Goal: Feedback & Contribution: Contribute content

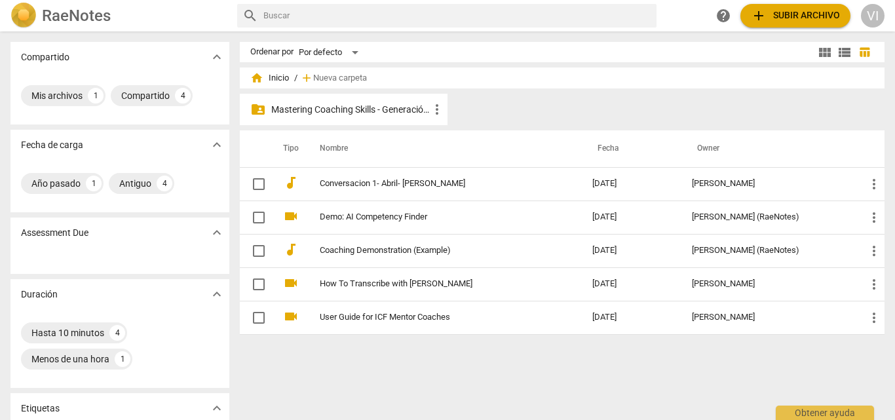
click at [350, 111] on p "Mastering Coaching Skills - Generación 31" at bounding box center [350, 110] width 158 height 14
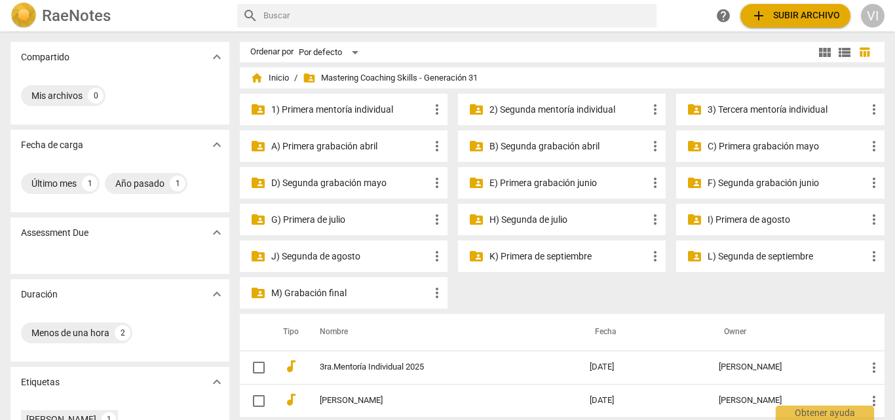
click at [508, 254] on p "K) Primera de septiembre" at bounding box center [569, 257] width 158 height 14
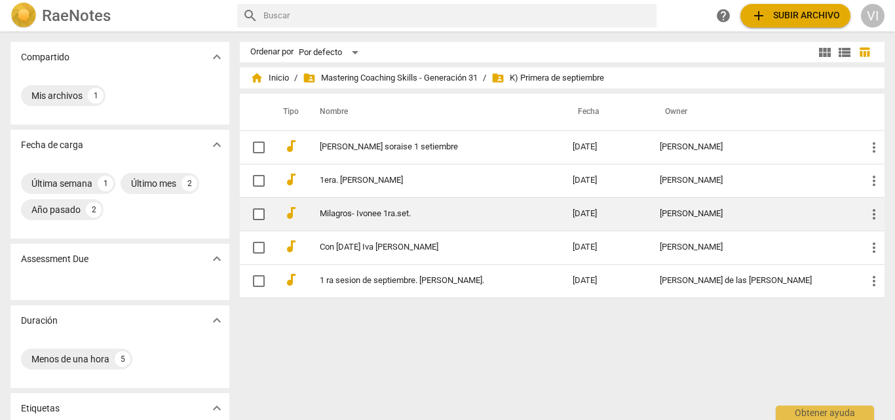
click at [661, 215] on td "[PERSON_NAME]" at bounding box center [752, 213] width 206 height 33
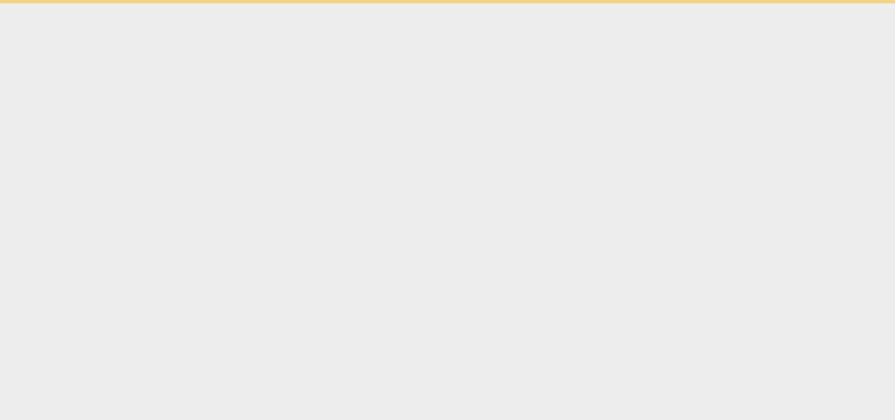
click at [661, 3] on html "Obtener ayuda" at bounding box center [447, 1] width 895 height 3
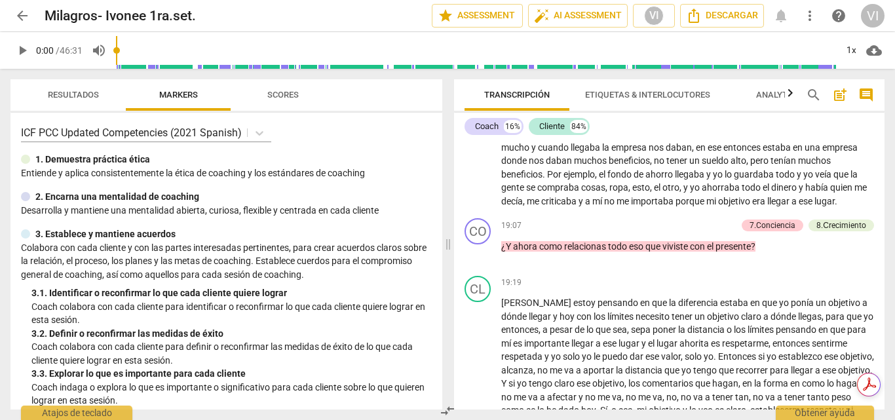
scroll to position [2408, 0]
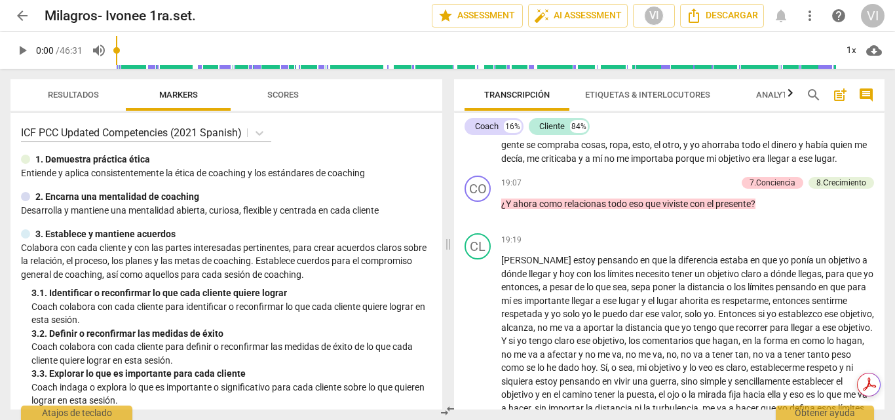
click at [887, 254] on div "Transcripción Etiquetas & Interlocutores Analytics search post_add comment Coac…" at bounding box center [672, 244] width 446 height 351
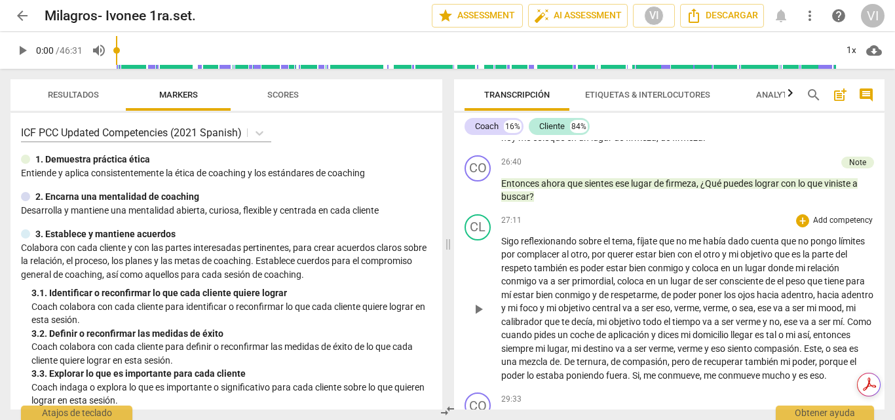
scroll to position [3260, 0]
click at [483, 66] on input "range" at bounding box center [476, 50] width 720 height 42
click at [509, 67] on input "range" at bounding box center [478, 50] width 715 height 42
click at [16, 50] on span "play_arrow" at bounding box center [22, 51] width 16 height 16
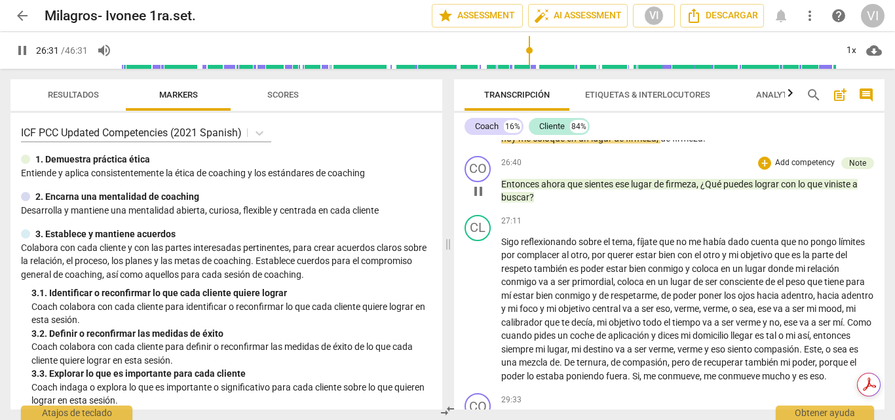
click at [796, 169] on p "Add competency" at bounding box center [805, 163] width 62 height 12
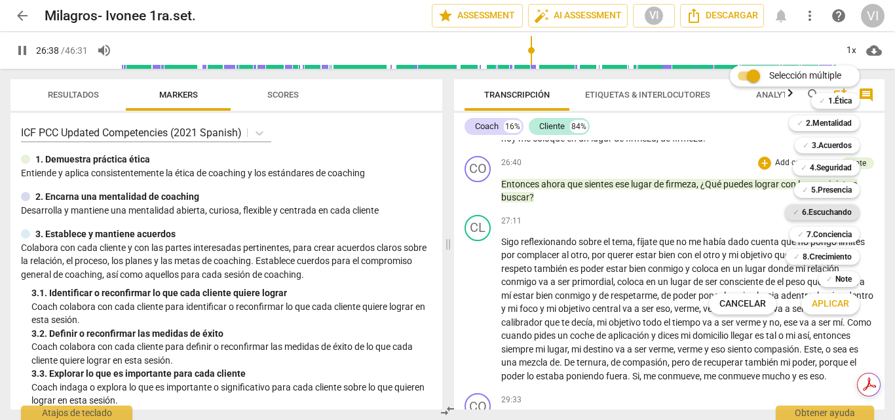
click at [839, 210] on b "6.Escuchando" at bounding box center [827, 212] width 50 height 16
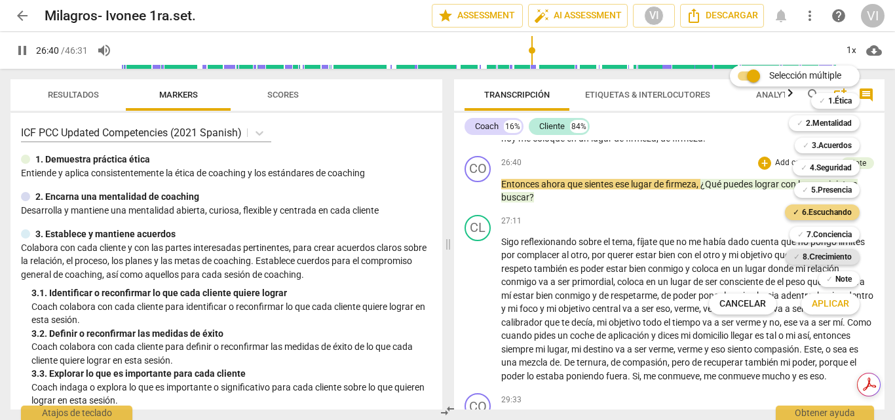
click at [834, 253] on b "8.Сrecimiento" at bounding box center [827, 257] width 49 height 16
click at [828, 307] on span "Aplicar" at bounding box center [830, 304] width 37 height 13
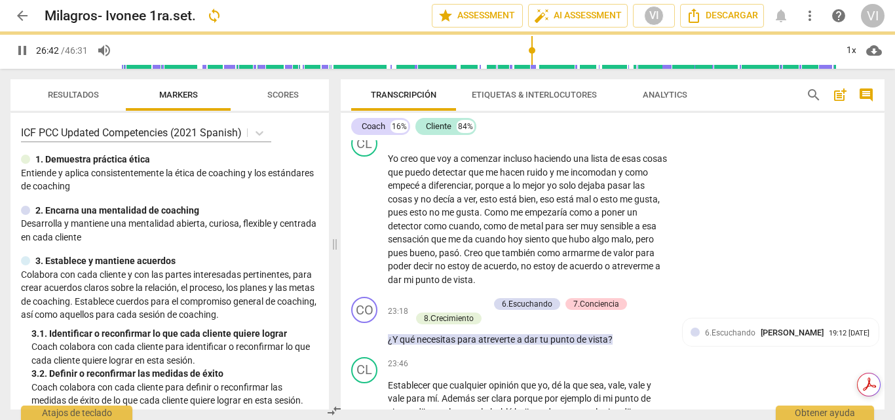
type input "1603"
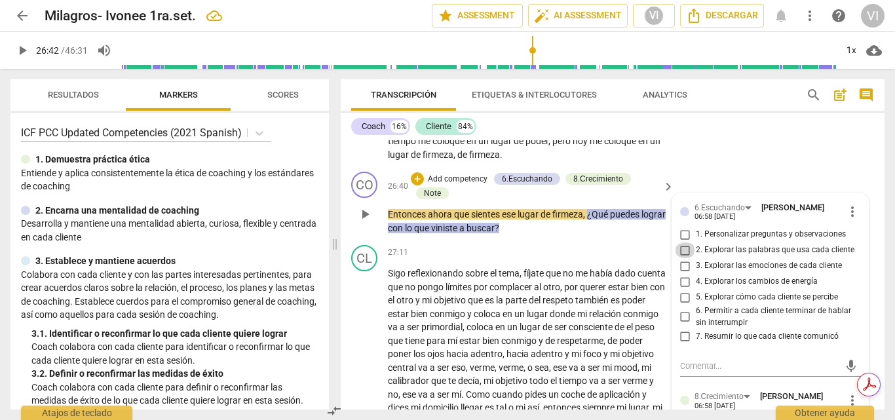
click at [684, 258] on input "2. Explorar las palabras que usa cada cliente" at bounding box center [685, 250] width 21 height 16
checkbox input "true"
click at [682, 325] on input "6. Permitir a cada cliente terminar de hablar sin interrumpir" at bounding box center [685, 317] width 21 height 16
checkbox input "true"
click at [680, 305] on input "5. Explorar cómo cada cliente se percibe" at bounding box center [685, 298] width 21 height 16
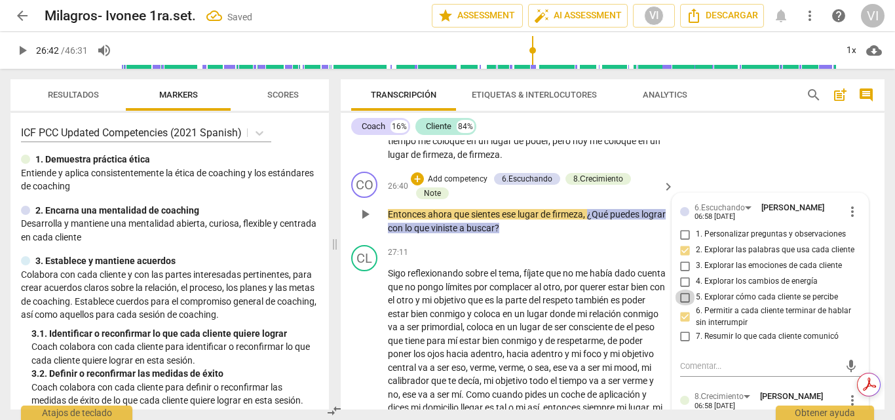
checkbox input "true"
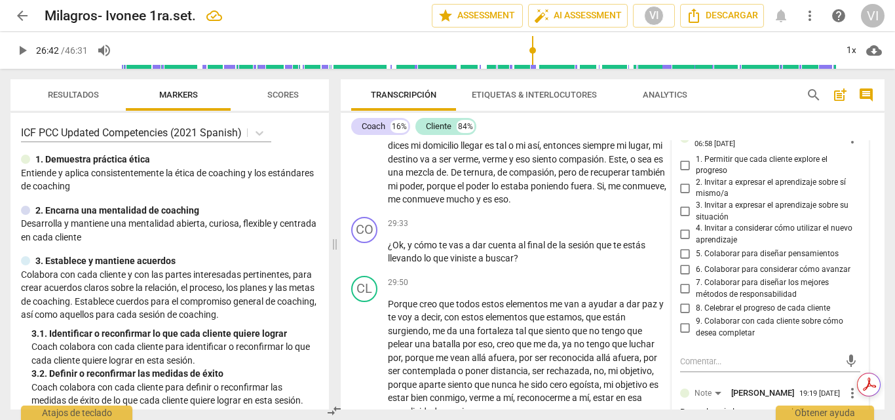
scroll to position [4083, 0]
click at [682, 219] on input "3. Invitar a expresar el aprendizaje sobre su situación" at bounding box center [685, 211] width 21 height 16
checkbox input "true"
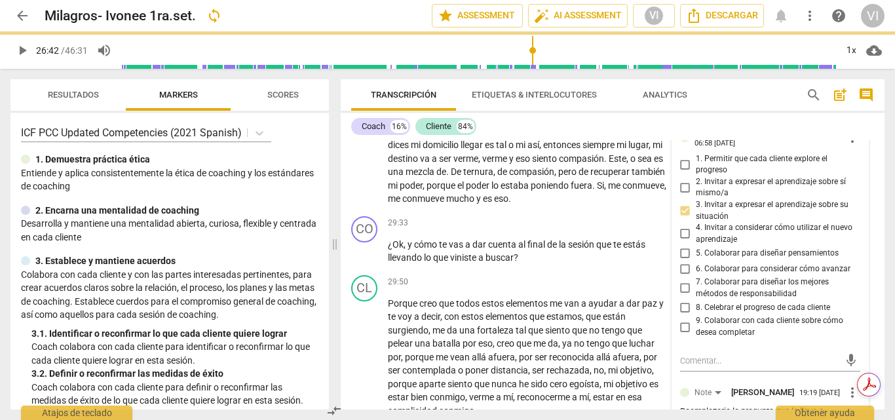
click at [683, 242] on input "4. Invitar a considerar cómo utilizar el nuevo aprendizaje" at bounding box center [685, 234] width 21 height 16
checkbox input "true"
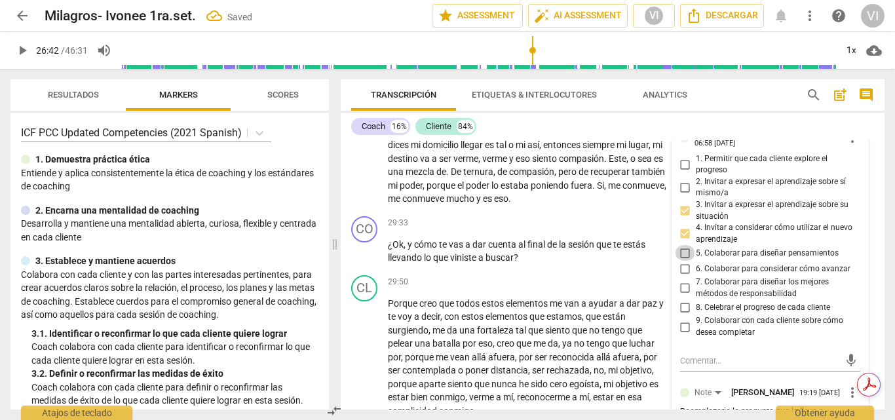
click at [683, 261] on input "5. Colaborar para diseñar pensamientos" at bounding box center [685, 253] width 21 height 16
checkbox input "true"
click at [682, 172] on input "1. Permitir que cada cliente explore el progreso" at bounding box center [685, 165] width 21 height 16
checkbox input "true"
drag, startPoint x: 807, startPoint y: 263, endPoint x: 807, endPoint y: 282, distance: 18.4
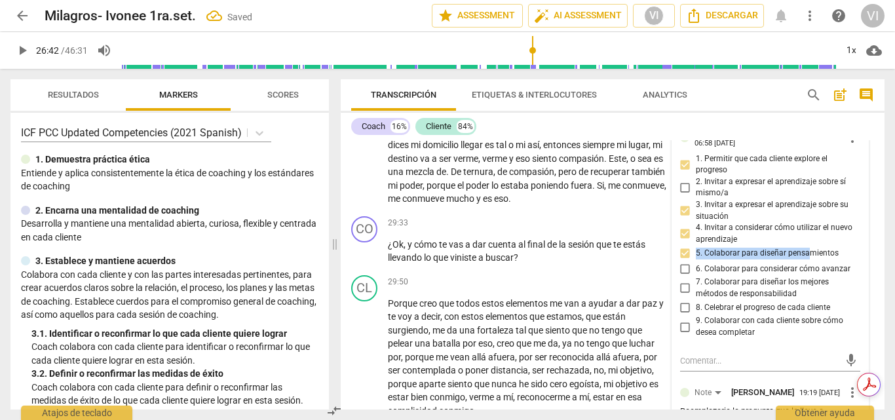
click at [807, 282] on div "1. Permitir que cada cliente explore el progreso 2. Invitar a expresar el apren…" at bounding box center [770, 245] width 181 height 185
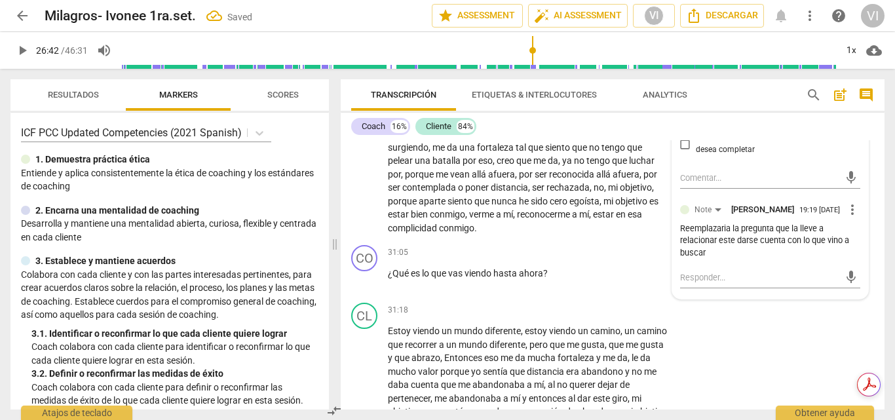
scroll to position [4280, 0]
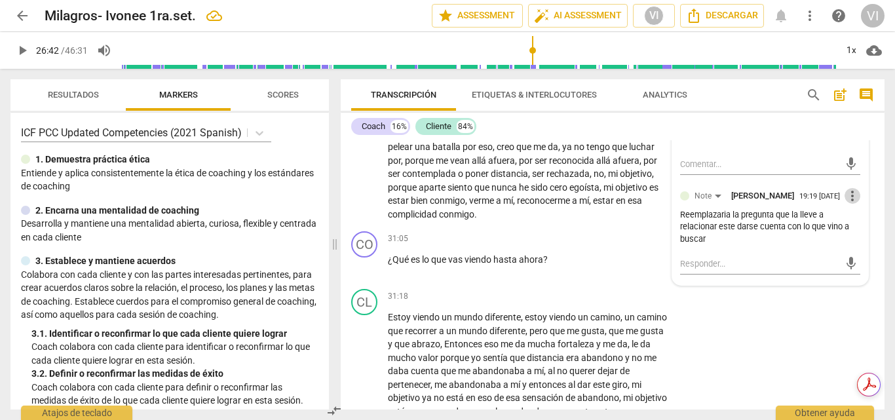
click at [849, 204] on span "more_vert" at bounding box center [853, 196] width 16 height 16
click at [849, 224] on li "Editar" at bounding box center [863, 223] width 46 height 25
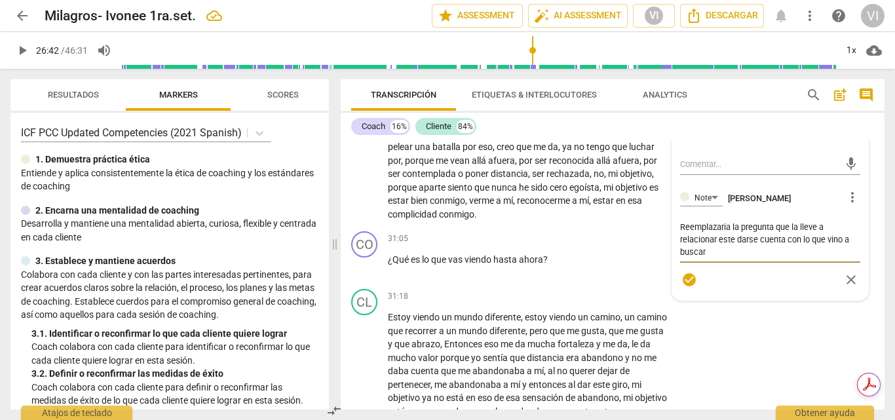
click at [729, 252] on textarea "Reemplazaria la pregunta que la lleve a relacionar este darse cuenta con lo que…" at bounding box center [770, 239] width 181 height 37
type textarea "Reemplazariala pregunta que la lleve a relacionar este darse cuenta con lo que …"
type textarea "Reemplazarila pregunta que la lleve a relacionar este darse cuenta con lo que v…"
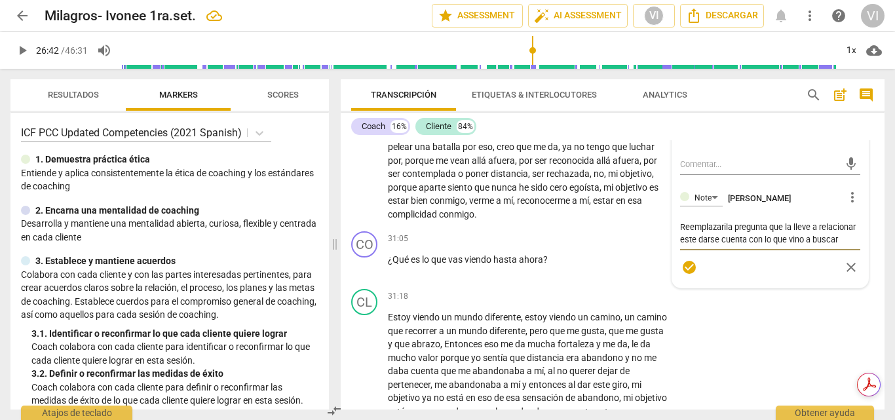
type textarea "Reemplazarla pregunta que la lleve a relacionar este darse cuenta con lo que vi…"
type textarea "Reemplazala pregunta que la lleve a relacionar este darse cuenta con lo que vin…"
type textarea "Reemplazla pregunta que la lleve a relacionar este darse cuenta con lo que vino…"
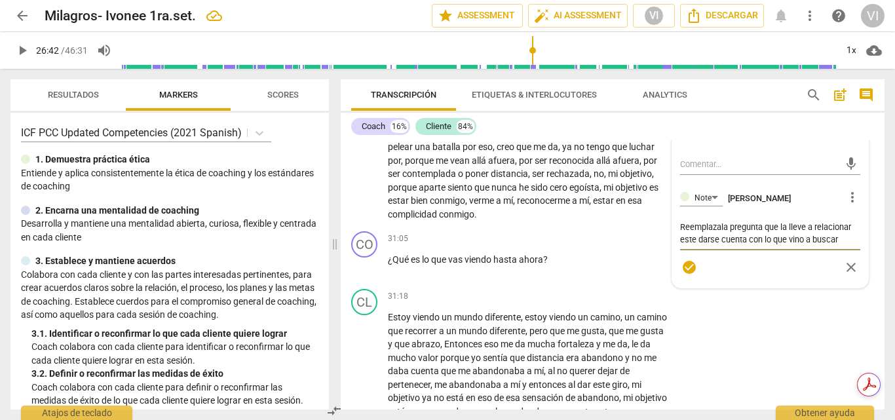
type textarea "Reemplazla pregunta que la lleve a relacionar este darse cuenta con lo que vino…"
type textarea "Reemplala pregunta que la lleve a relacionar este darse cuenta con lo que vino …"
type textarea "Reemplla pregunta que la lleve a relacionar este darse cuenta con lo que vino a…"
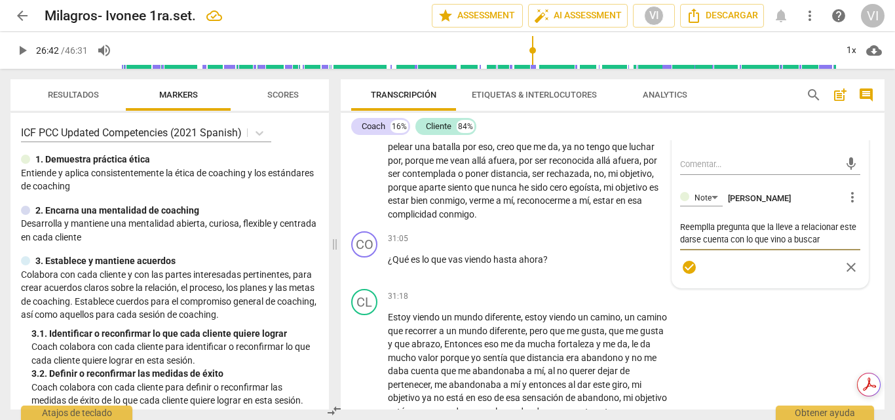
type textarea "Reempla pregunta que la lleve a relacionar este darse cuenta con lo que vino a …"
type textarea "[PERSON_NAME] pregunta que la lleve a relacionar este darse cuenta con lo que v…"
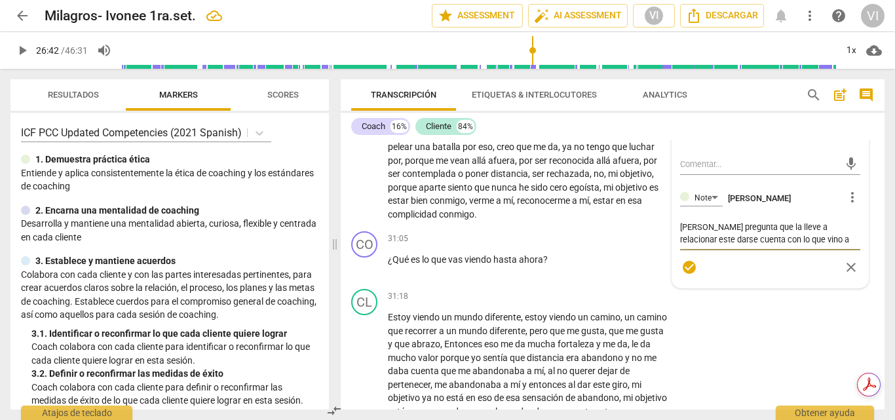
type textarea "[PERSON_NAME] pregunta que la lleve a relacionar este darse cuenta con lo que v…"
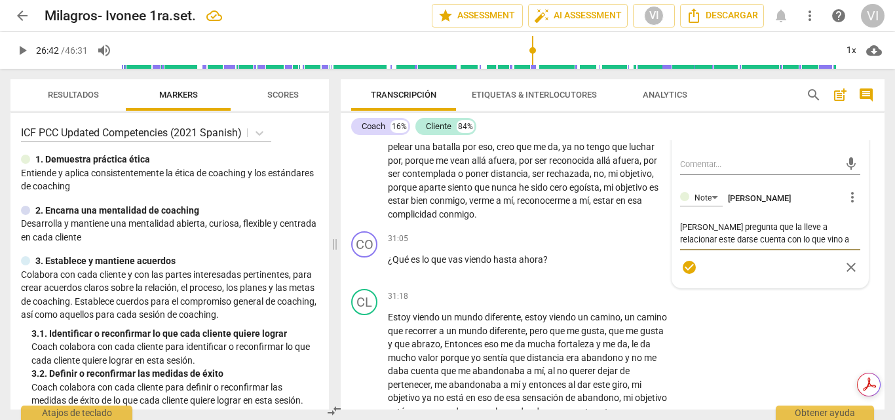
type textarea "la pregunta que la lleve a relacionar este darse cuenta con lo que vino a buscar"
type textarea "Cla pregunta que la lleve a relacionar este darse cuenta con lo que vino a busc…"
type textarea "Cóla pregunta que la lleve a relacionar este darse cuenta con lo que vino a bus…"
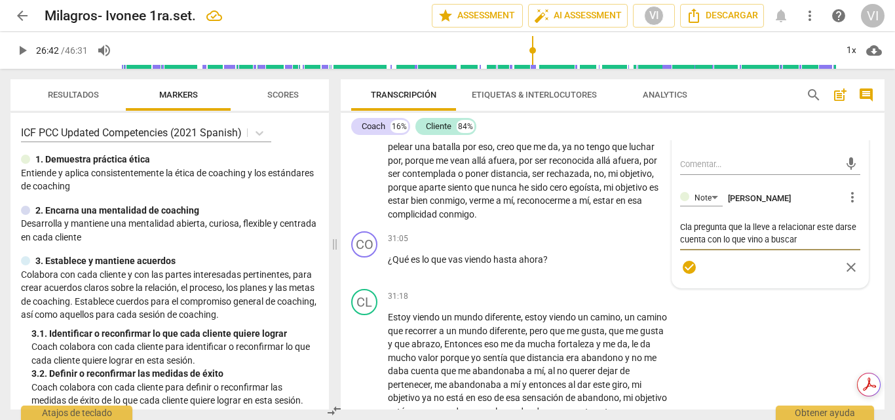
type textarea "Cóla pregunta que la lleve a relacionar este darse cuenta con lo que vino a bus…"
type textarea "Cómla pregunta que la lleve a relacionar este darse cuenta con lo que vino a bu…"
type textarea "Cómola pregunta que la lleve a relacionar este darse cuenta con lo que vino a b…"
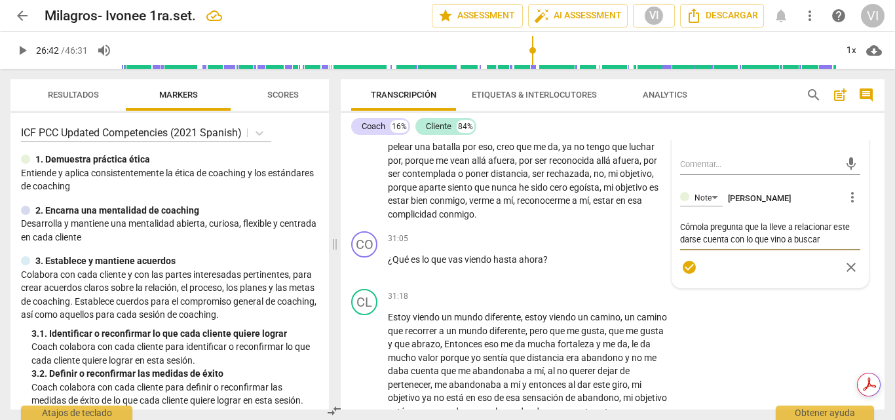
type textarea "Cómo la pregunta que la lleve a relacionar este darse cuenta con lo que vino a …"
type textarea "Cómo vla pregunta que la lleve a relacionar este darse cuenta con lo que vino a…"
type textarea "Cómo vela pregunta que la lleve a relacionar este darse cuenta con lo que vino …"
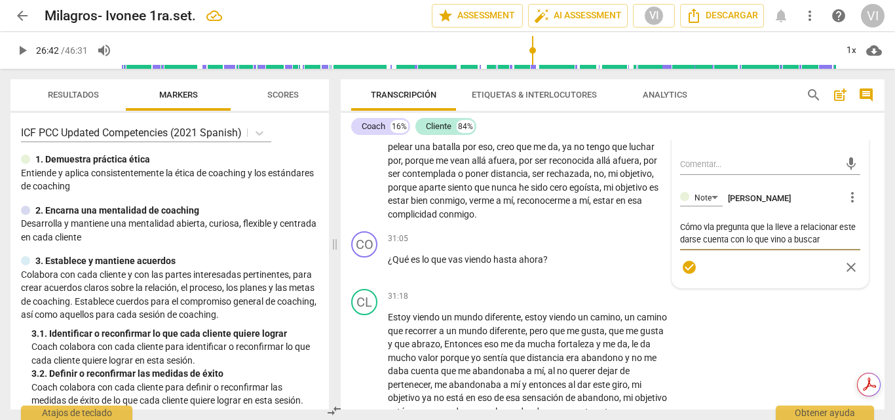
type textarea "Cómo vela pregunta que la lleve a relacionar este darse cuenta con lo que vino …"
type textarea "Cómo vesla pregunta que la lleve a relacionar este darse cuenta con lo que vino…"
type textarea "Cómo ves la pregunta que la lleve a relacionar este darse cuenta con lo que vin…"
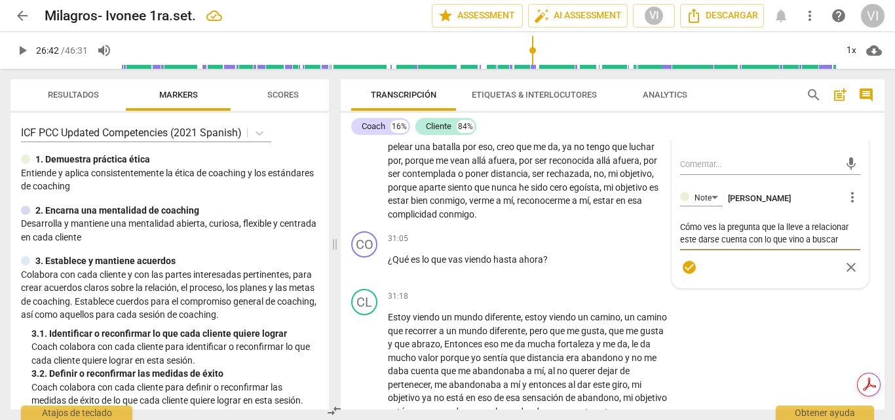
click at [762, 246] on textarea "Cómo ves la pregunta que la lleve a relacionar este darse cuenta con lo que vin…" at bounding box center [770, 233] width 181 height 25
type textarea "Cómo ves la pregunta ¡que la lleve a relacionar este darse cuenta con lo que vi…"
type textarea "Cómo ves la pregunta que la lleve a relacionar este darse cuenta con lo que vin…"
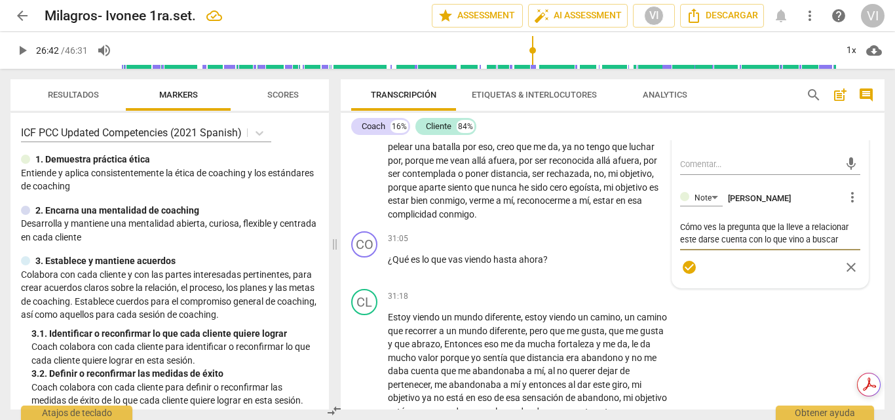
type textarea "Cómo ves la pregunta ¿que la lleve a relacionar este darse cuenta con lo que vi…"
click at [840, 246] on textarea "Cómo ves la pregunta ¿que la lleve a relacionar este darse cuenta con lo que vi…" at bounding box center [770, 233] width 181 height 25
type textarea "Cómo ves la pregunta ¿que la lleve a relacionar este darse cuenta con lo que vi…"
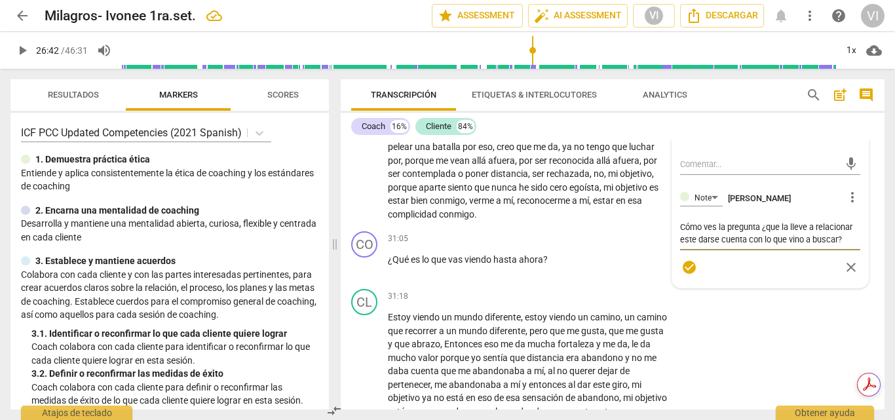
click at [19, 52] on span "play_arrow" at bounding box center [22, 51] width 16 height 16
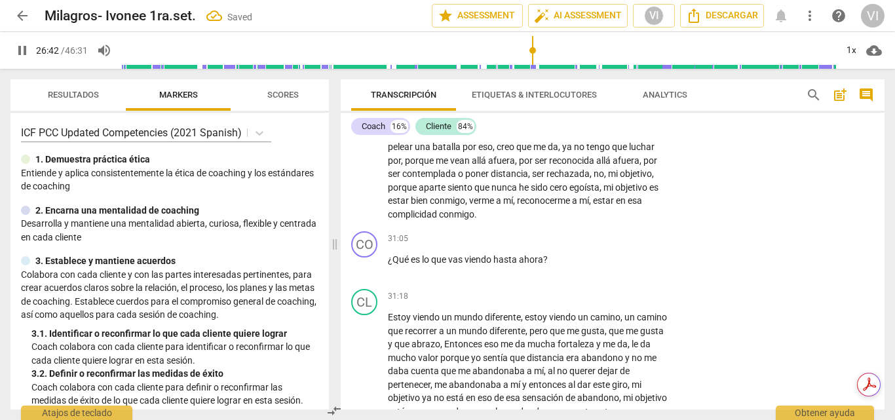
scroll to position [3914, 0]
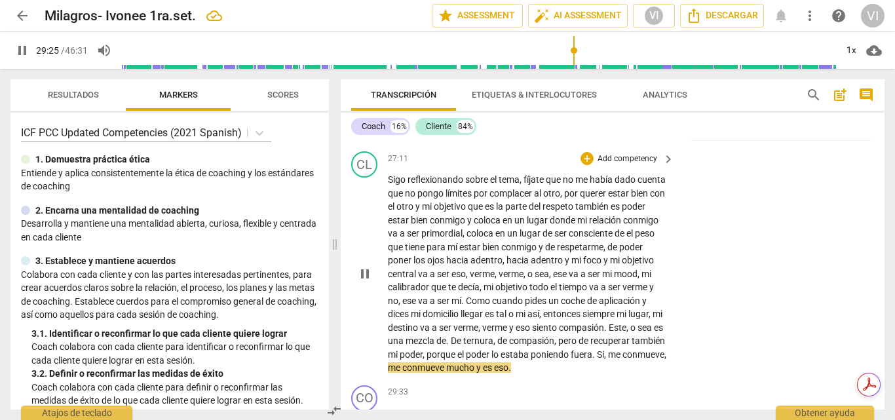
click at [746, 213] on div "CL play_arrow pause 27:11 + Add competency keyboard_arrow_right Sigo reflexiona…" at bounding box center [613, 263] width 544 height 234
click at [23, 50] on span "pause" at bounding box center [22, 51] width 16 height 16
click at [23, 50] on span "play_arrow" at bounding box center [22, 51] width 16 height 16
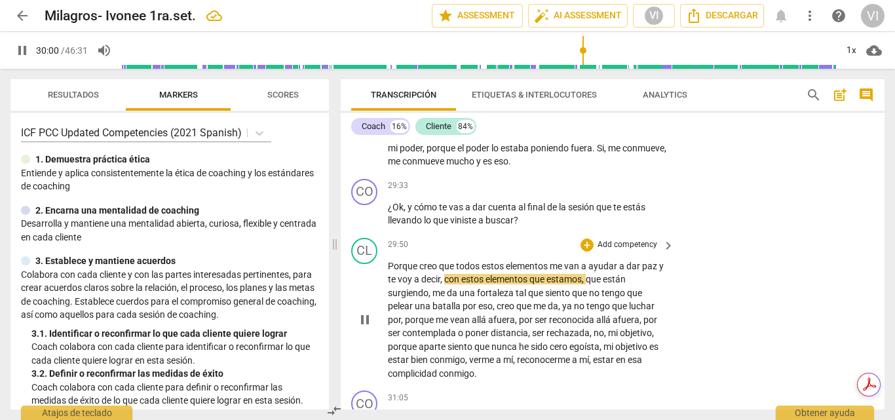
scroll to position [4089, 0]
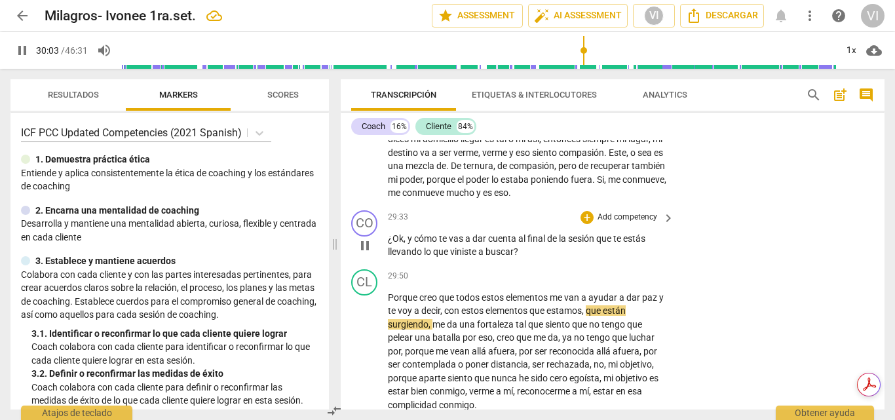
click at [642, 223] on p "Add competency" at bounding box center [627, 218] width 62 height 12
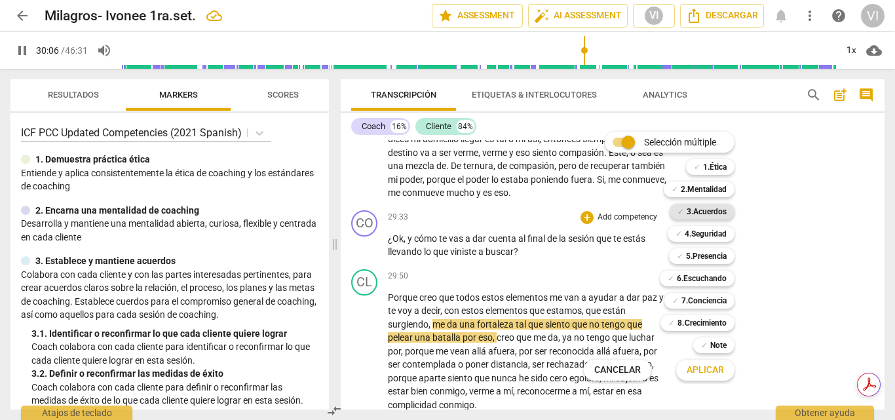
click at [716, 214] on b "3.Acuerdos" at bounding box center [707, 212] width 40 height 16
click at [712, 371] on span "Aplicar" at bounding box center [705, 370] width 37 height 13
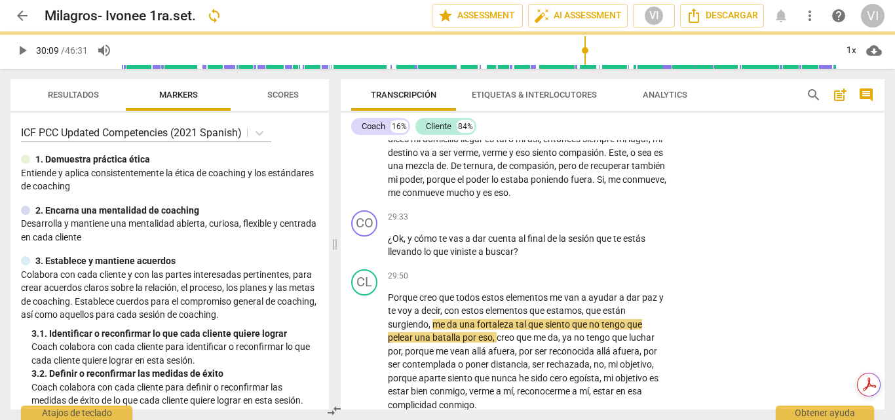
type input "1809"
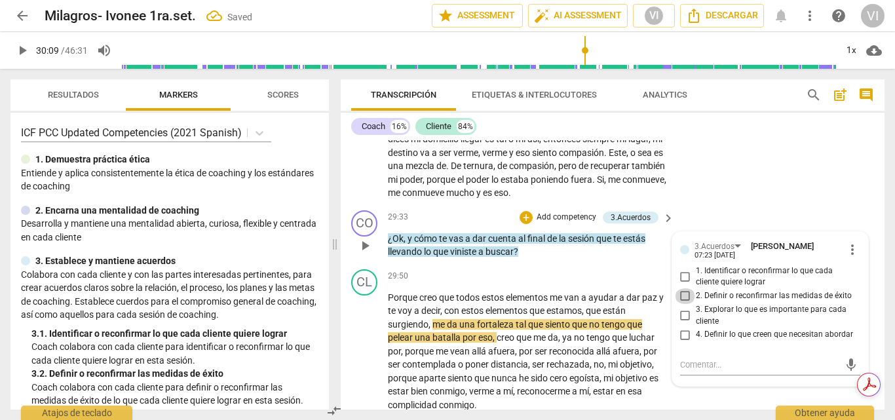
click at [681, 304] on input "2. Definir o reconfirmar las medidas de éxito" at bounding box center [685, 296] width 21 height 16
checkbox input "true"
click at [22, 48] on span "play_arrow" at bounding box center [22, 51] width 16 height 16
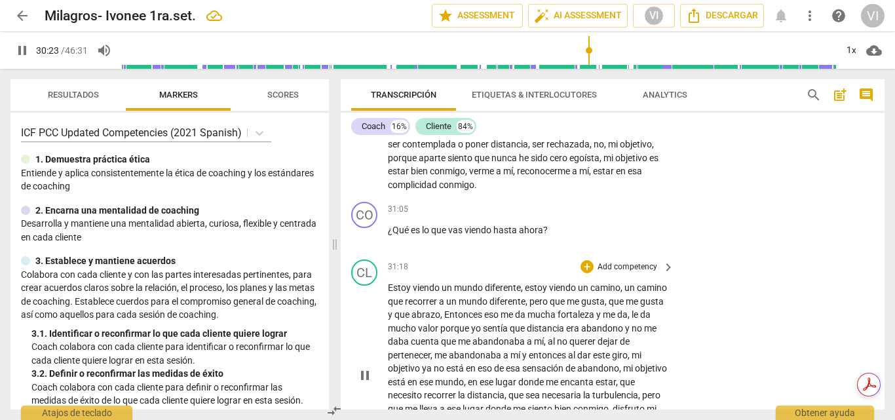
scroll to position [4285, 0]
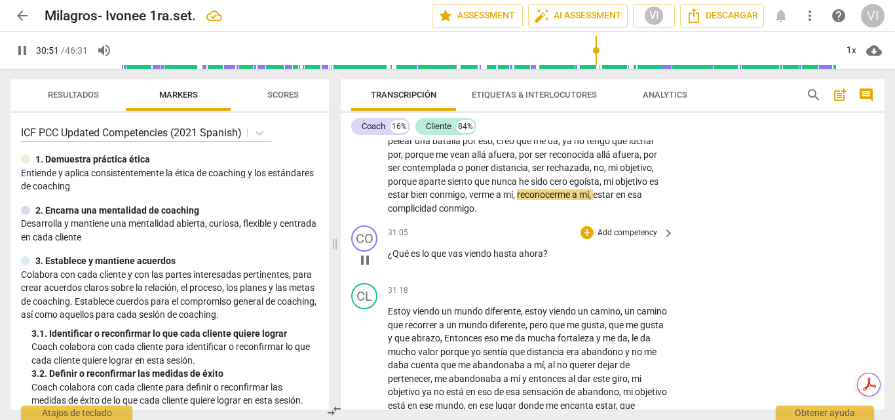
click at [609, 239] on p "Add competency" at bounding box center [627, 233] width 62 height 12
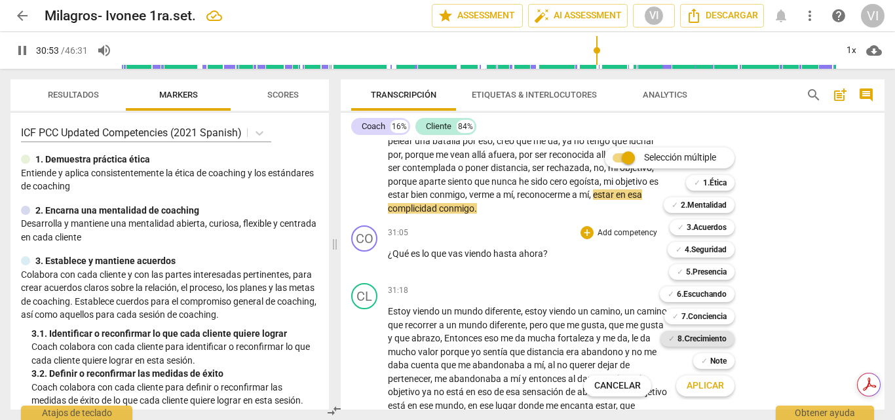
click at [691, 341] on b "8.Сrecimiento" at bounding box center [702, 339] width 49 height 16
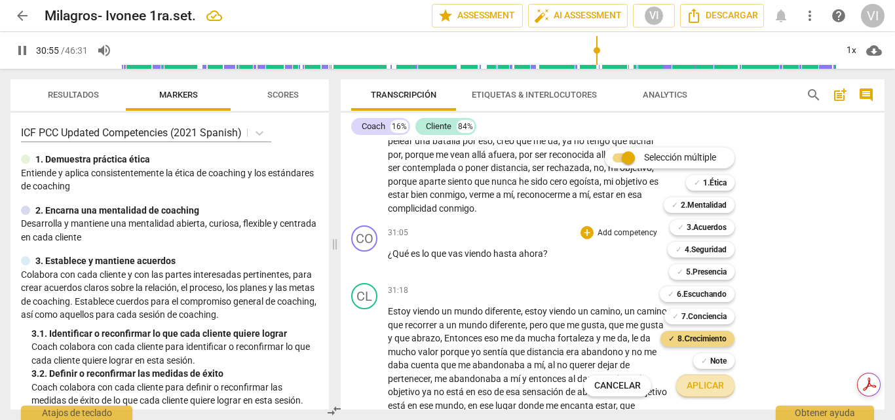
click at [699, 387] on span "Aplicar" at bounding box center [705, 385] width 37 height 13
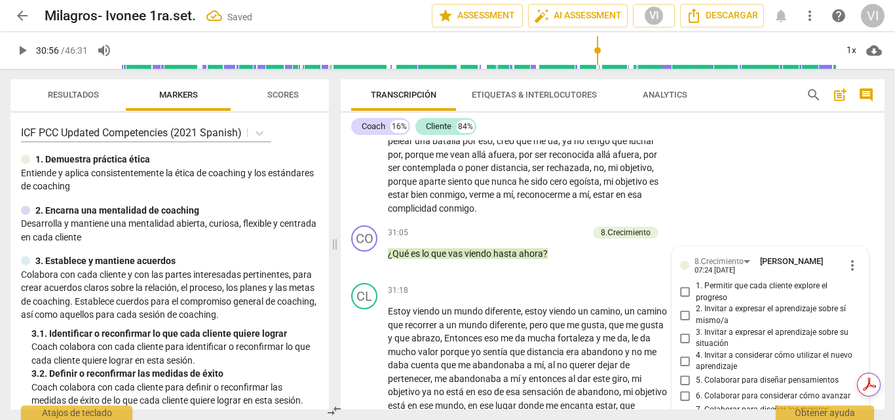
scroll to position [4538, 0]
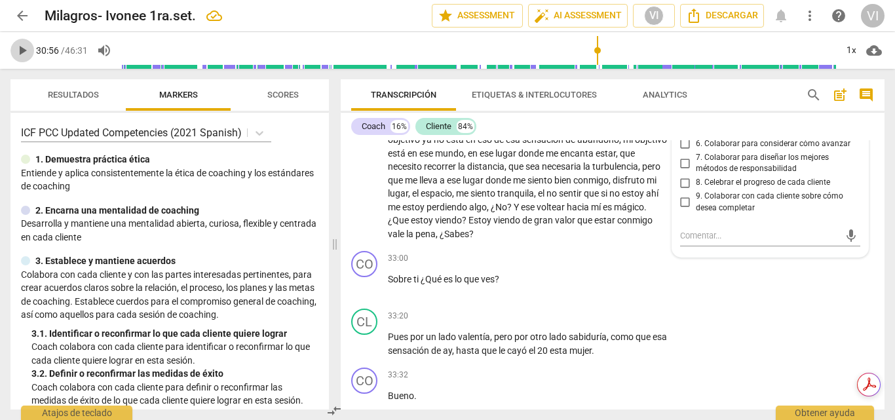
click at [23, 49] on span "play_arrow" at bounding box center [22, 51] width 16 height 16
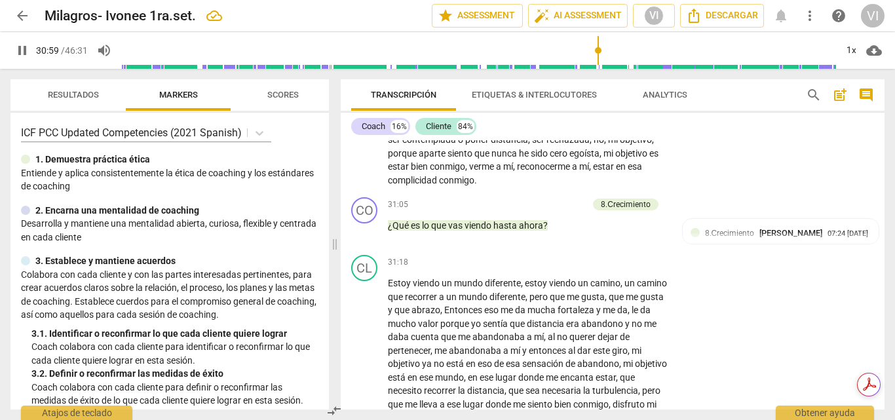
scroll to position [4276, 0]
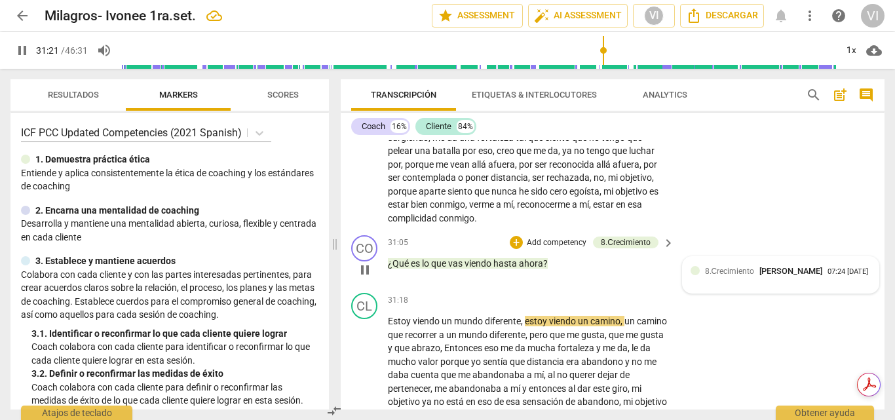
click at [696, 277] on div "8.Сrecimiento [PERSON_NAME] 07:24 [DATE]" at bounding box center [781, 271] width 181 height 12
type input "1881"
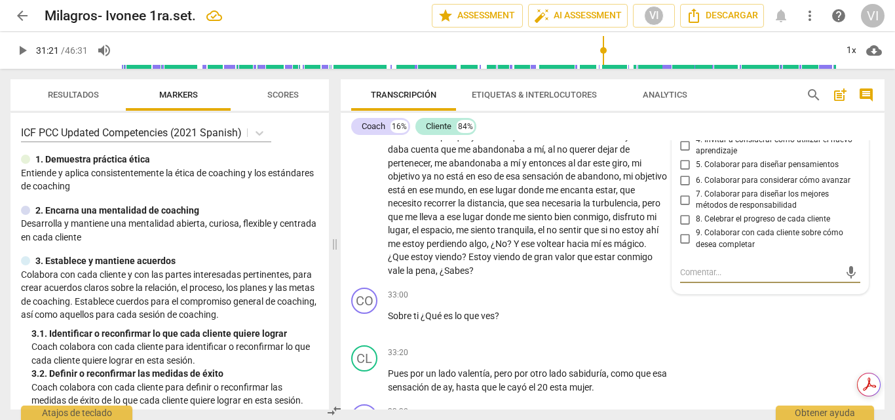
scroll to position [4472, 0]
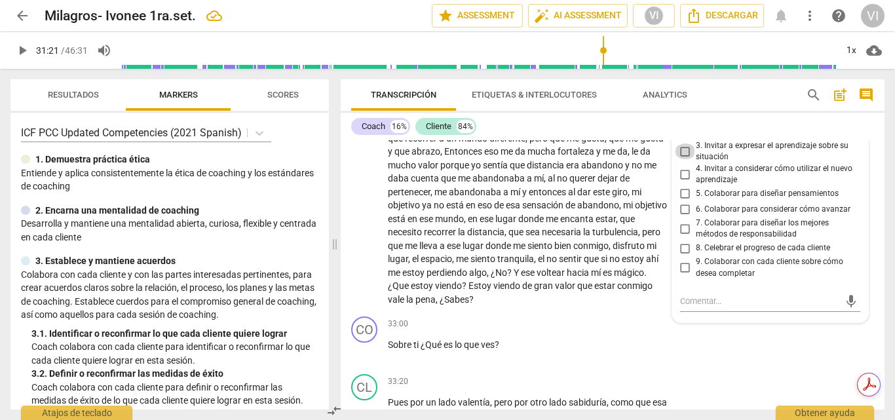
click at [684, 159] on input "3. Invitar a expresar el aprendizaje sobre su situación" at bounding box center [685, 152] width 21 height 16
checkbox input "true"
click at [684, 136] on input "2. Invitar a expresar el aprendizaje sobre sí mismo/a" at bounding box center [685, 129] width 21 height 16
checkbox input "true"
click at [22, 52] on span "play_arrow" at bounding box center [22, 51] width 16 height 16
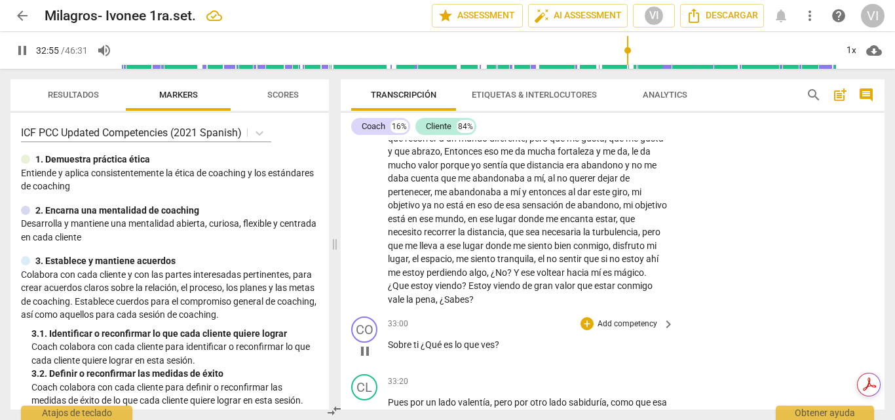
click at [613, 330] on p "Add competency" at bounding box center [627, 325] width 62 height 12
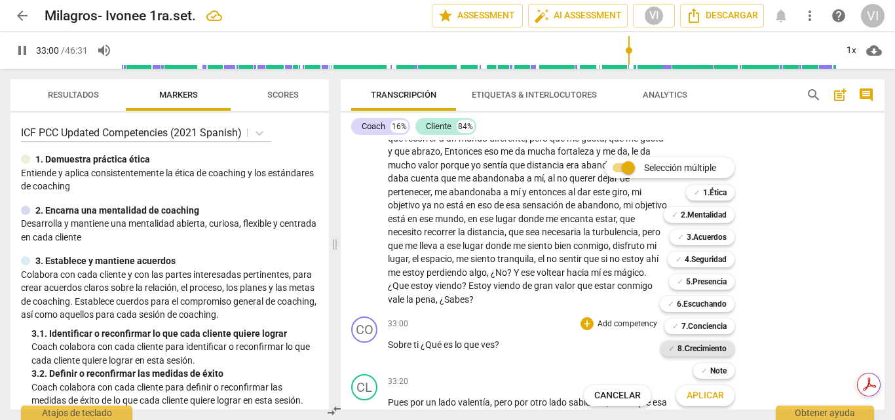
click at [708, 346] on b "8.Сrecimiento" at bounding box center [702, 349] width 49 height 16
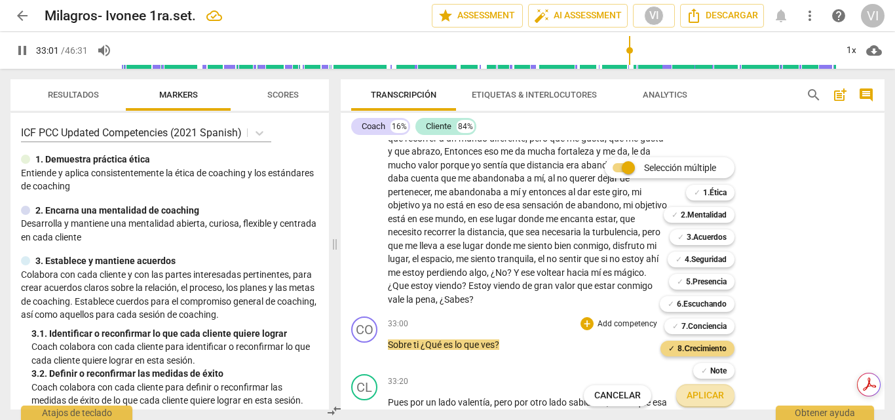
click at [693, 400] on span "Aplicar" at bounding box center [705, 395] width 37 height 13
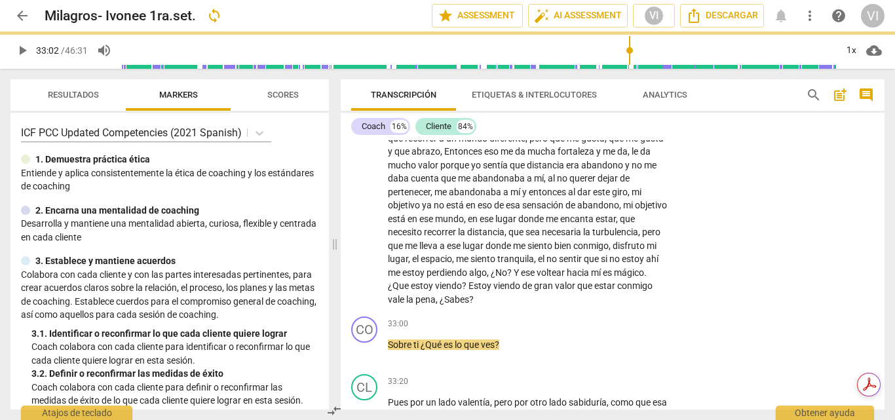
type input "1982"
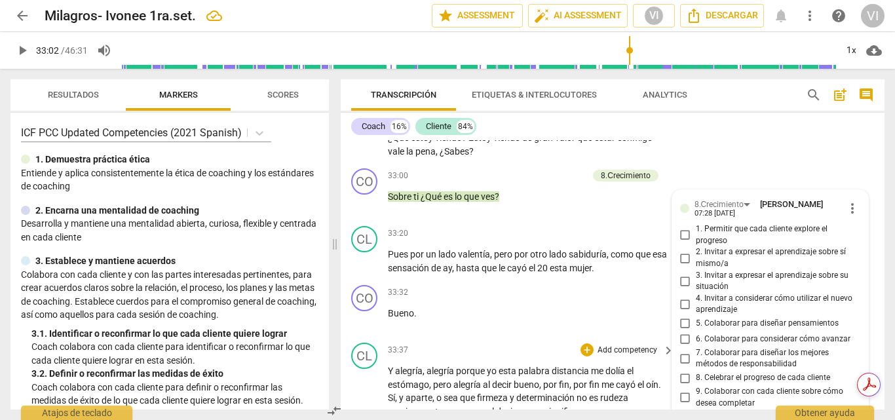
scroll to position [4619, 0]
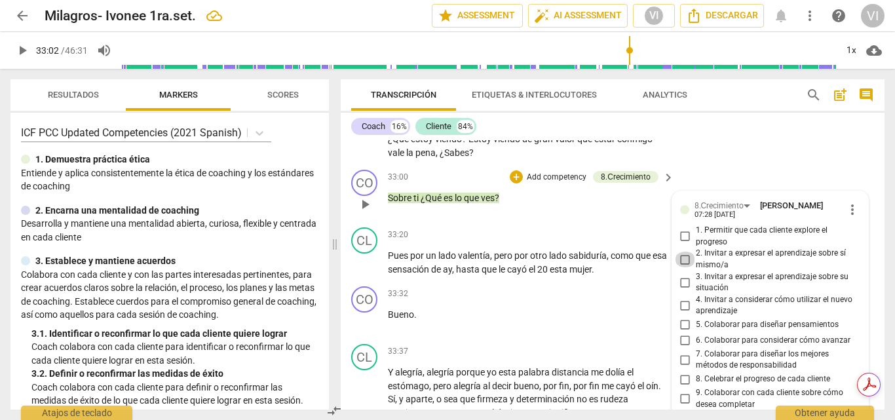
click at [682, 267] on input "2. Invitar a expresar el aprendizaje sobre sí mismo/a" at bounding box center [685, 260] width 21 height 16
checkbox input "true"
click at [683, 244] on input "1. Permitir que cada cliente explore el progreso" at bounding box center [685, 237] width 21 height 16
checkbox input "true"
click at [22, 54] on span "play_arrow" at bounding box center [22, 51] width 16 height 16
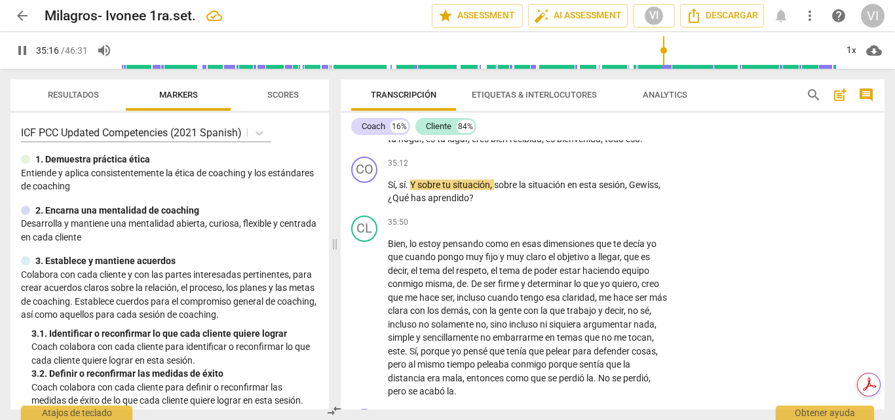
scroll to position [4963, 0]
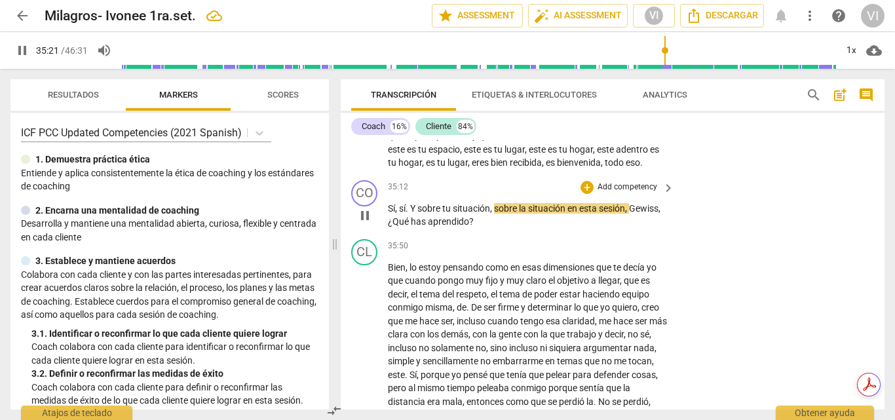
click at [640, 193] on p "Add competency" at bounding box center [627, 188] width 62 height 12
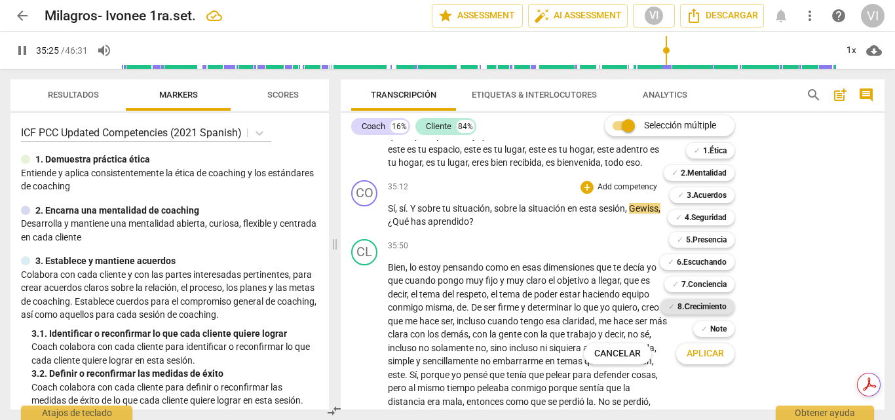
click at [701, 309] on b "8.Сrecimiento" at bounding box center [702, 307] width 49 height 16
click at [708, 355] on span "Aplicar" at bounding box center [705, 353] width 37 height 13
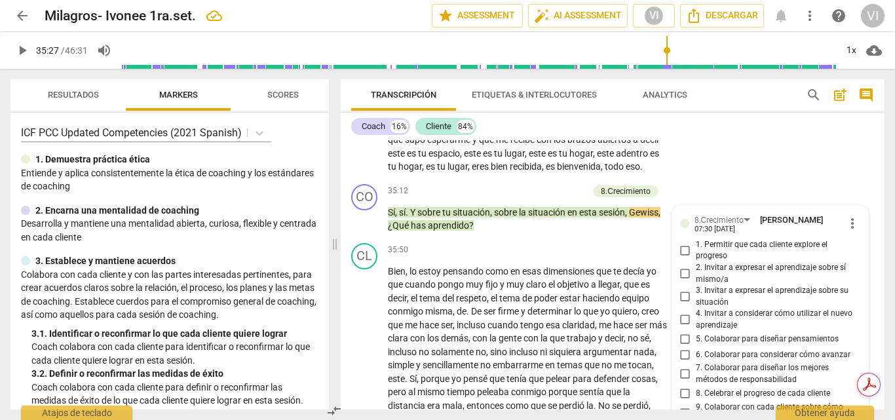
scroll to position [5010, 0]
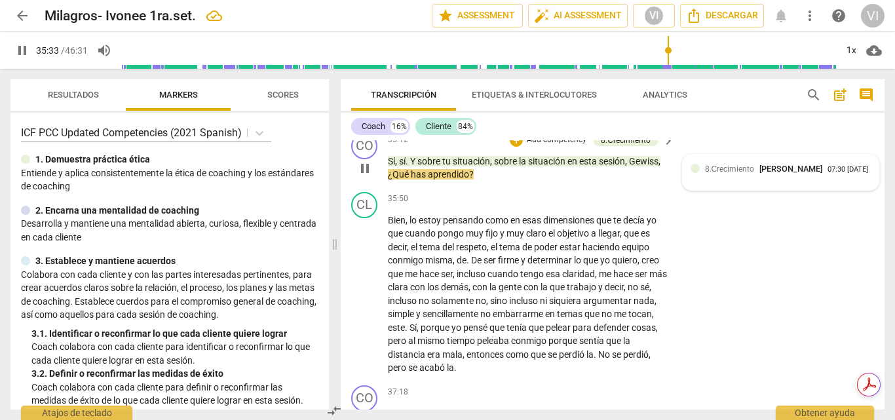
click at [828, 174] on div "07:30 [DATE]" at bounding box center [848, 170] width 41 height 9
type input "2134"
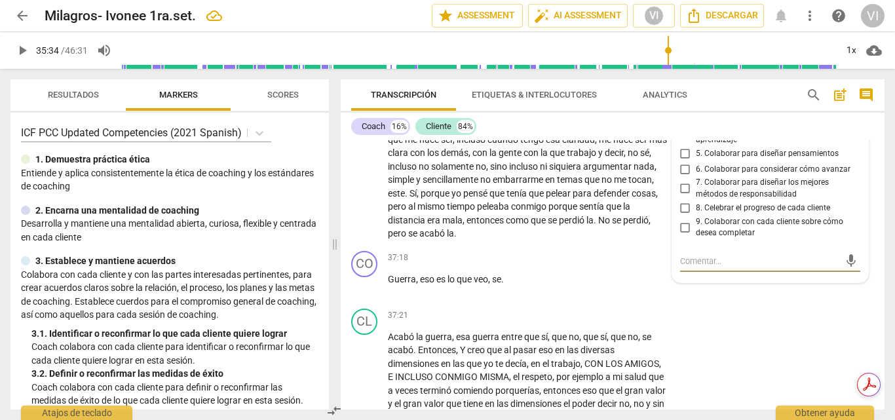
scroll to position [5118, 0]
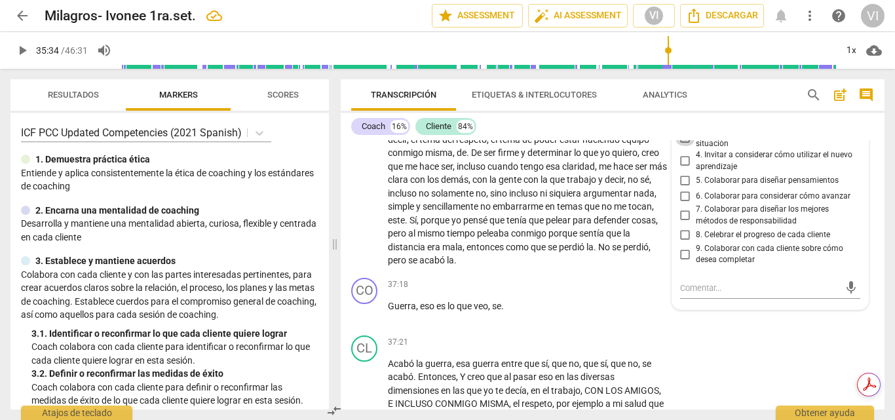
click at [682, 146] on input "3. Invitar a expresar el aprendizaje sobre su situación" at bounding box center [685, 138] width 21 height 16
checkbox input "true"
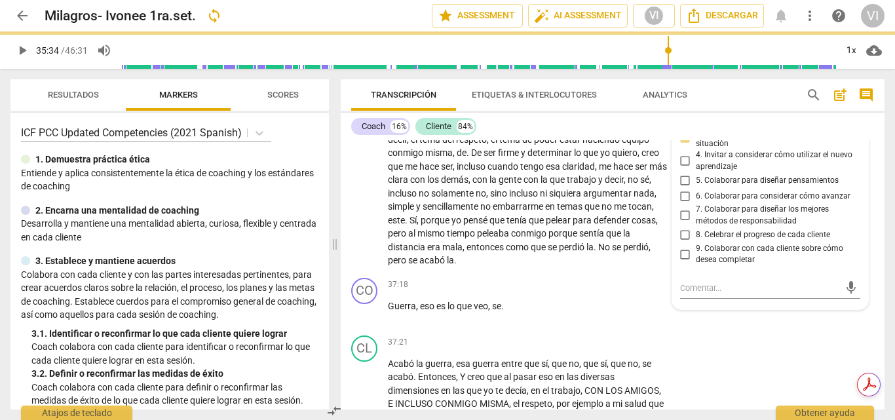
click at [22, 55] on span "play_arrow" at bounding box center [22, 51] width 16 height 16
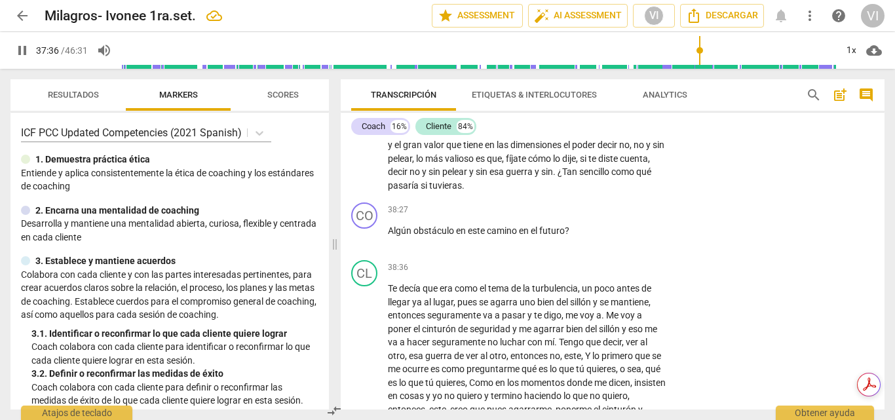
scroll to position [5445, 0]
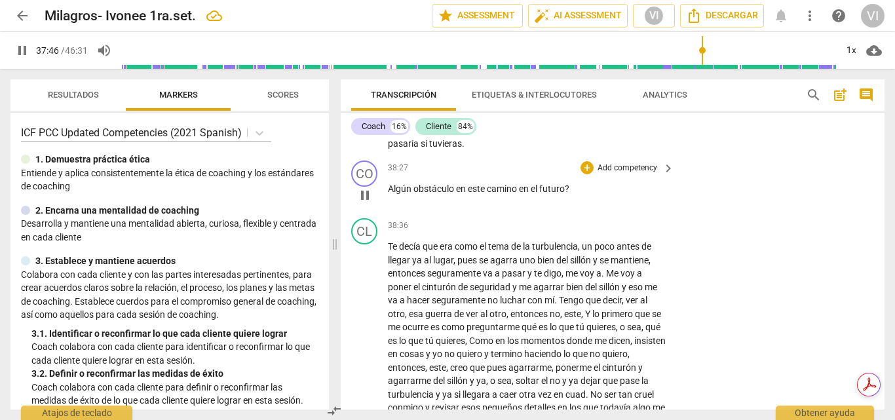
click at [642, 174] on p "Add competency" at bounding box center [627, 169] width 62 height 12
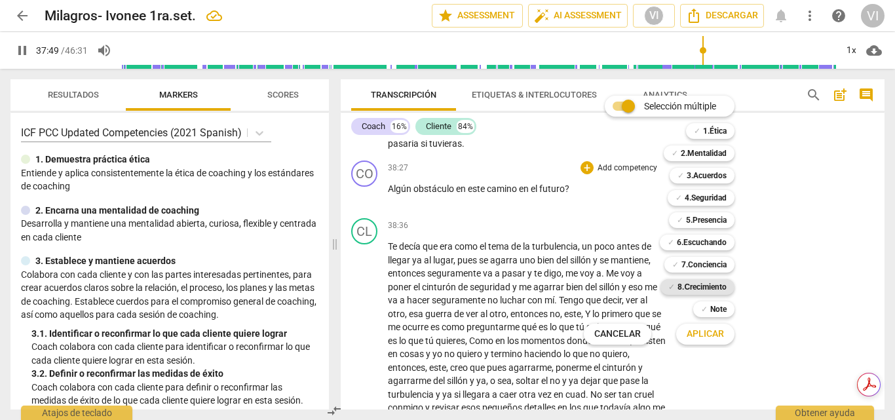
click at [686, 291] on b "8.Сrecimiento" at bounding box center [702, 287] width 49 height 16
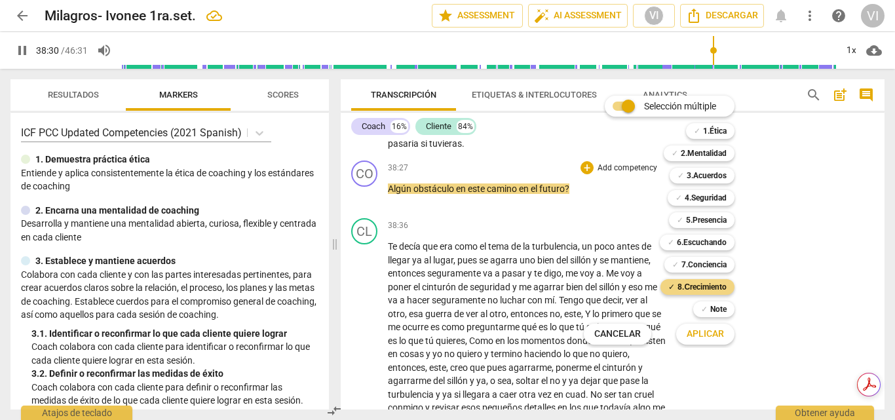
click at [703, 336] on span "Aplicar" at bounding box center [705, 334] width 37 height 13
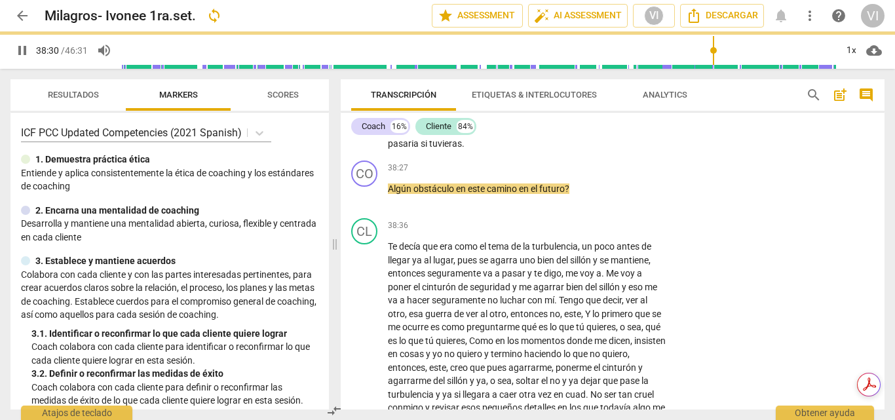
type input "2311"
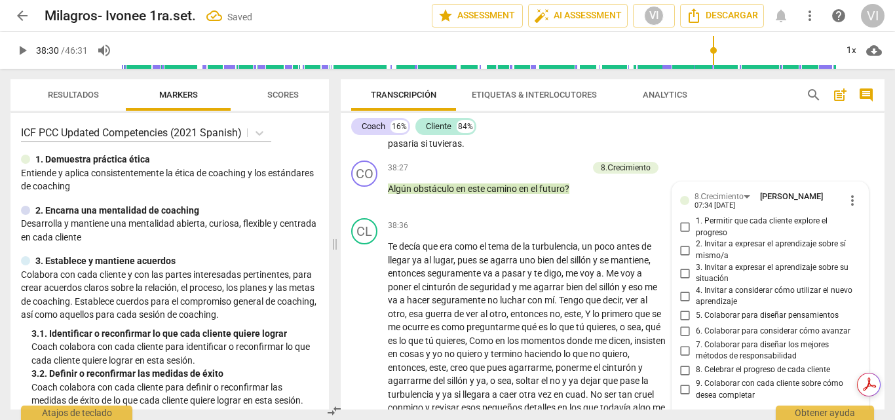
scroll to position [5647, 0]
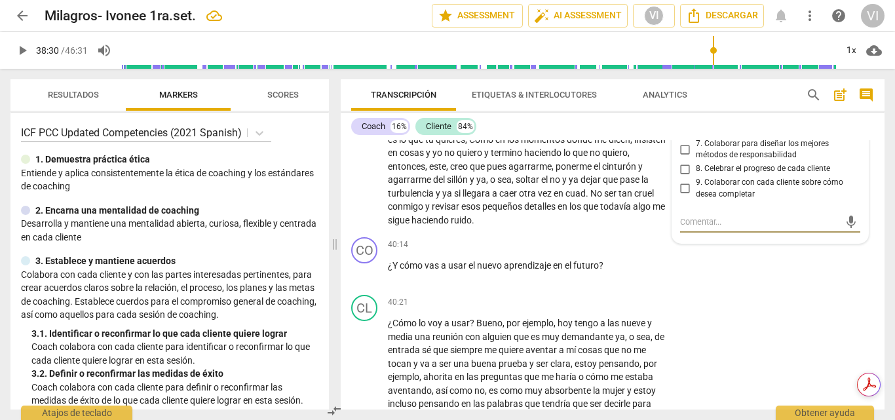
click at [685, 177] on input "8. Celebrar el progreso de cada cliente" at bounding box center [685, 169] width 21 height 16
checkbox input "true"
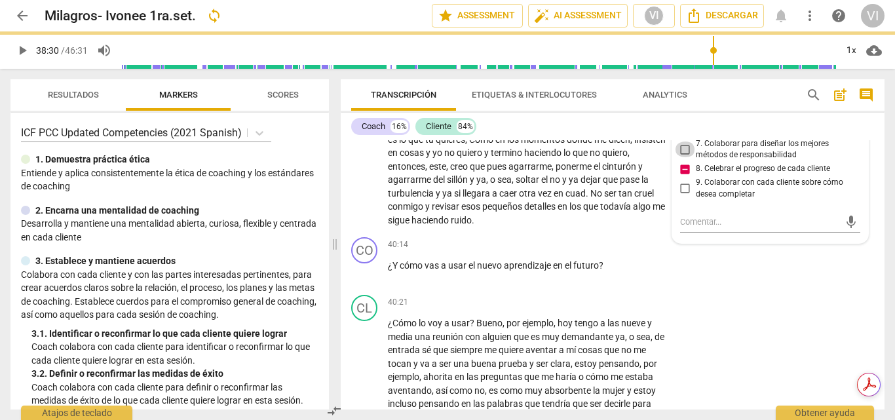
click at [680, 157] on input "7. Colaborar para diseñar los mejores métodos de responsabilidad" at bounding box center [685, 150] width 21 height 16
checkbox input "true"
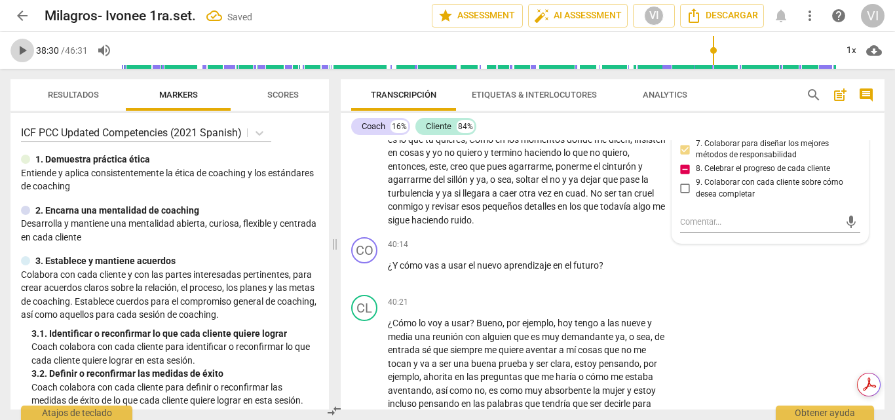
click at [19, 54] on span "play_arrow" at bounding box center [22, 51] width 16 height 16
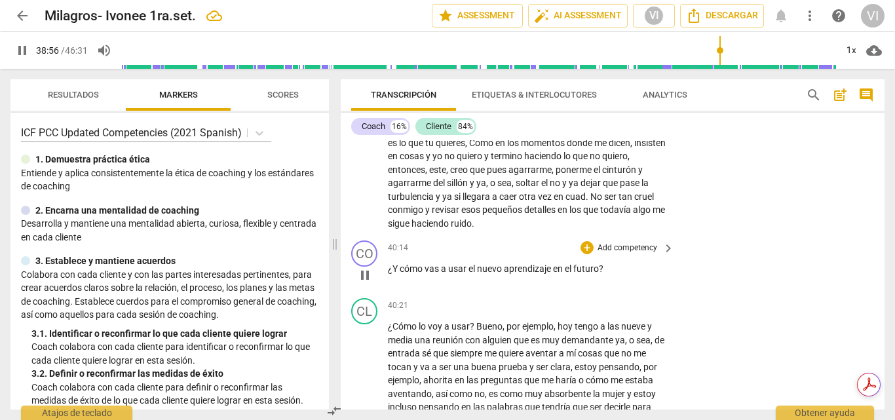
scroll to position [5712, 0]
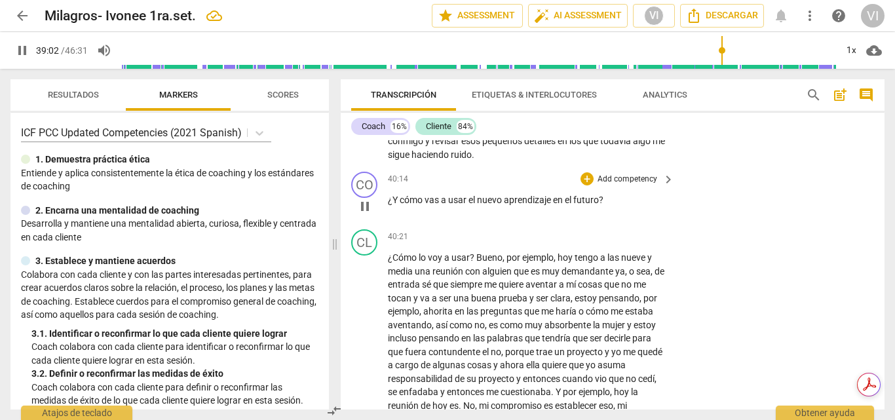
click at [633, 185] on p "Add competency" at bounding box center [627, 180] width 62 height 12
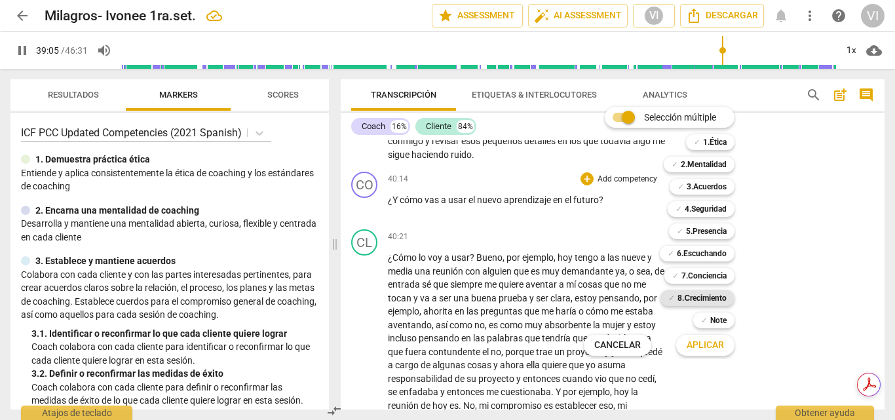
click at [712, 301] on b "8.Сrecimiento" at bounding box center [702, 298] width 49 height 16
click at [706, 354] on button "Aplicar" at bounding box center [705, 346] width 58 height 24
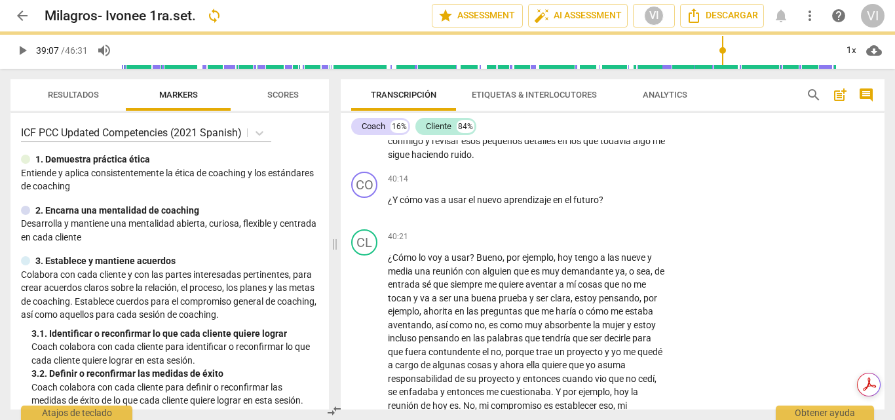
type input "2347"
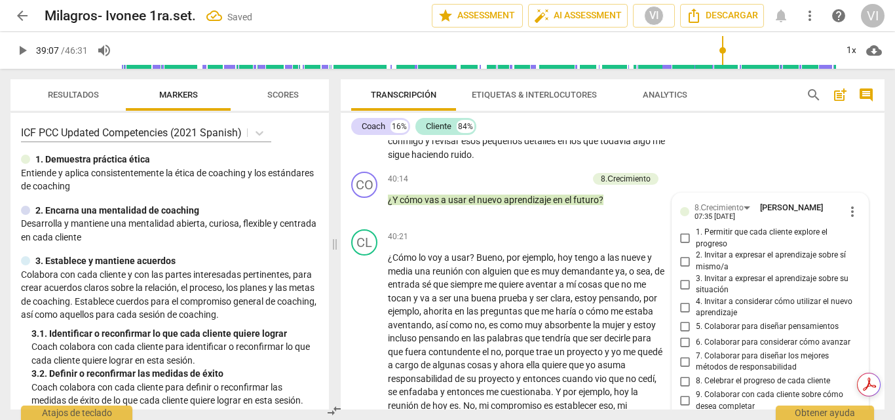
scroll to position [5925, 0]
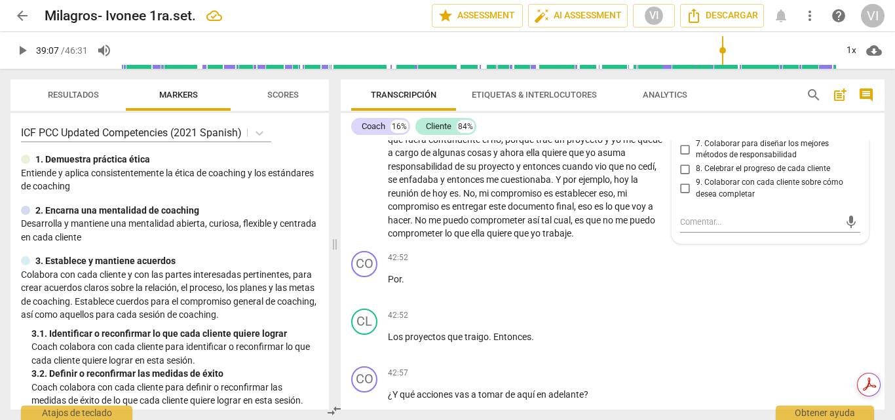
click at [683, 138] on input "6. Colaborar para considerar cómo avanzar" at bounding box center [685, 131] width 21 height 16
checkbox input "true"
click at [18, 54] on span "play_arrow" at bounding box center [22, 51] width 16 height 16
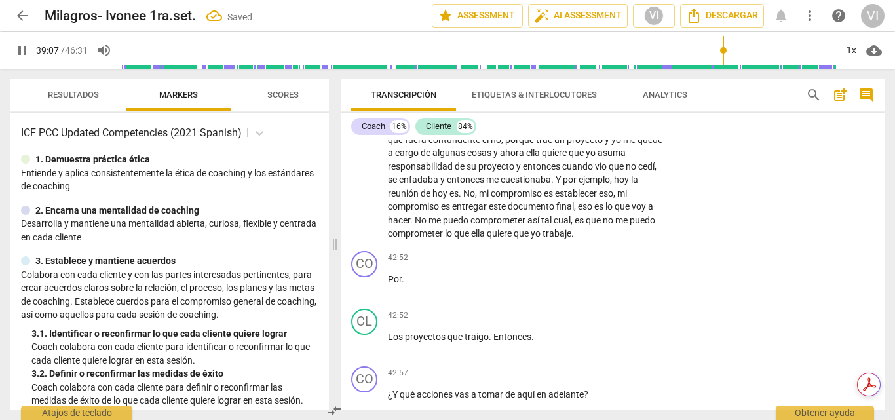
scroll to position [5666, 0]
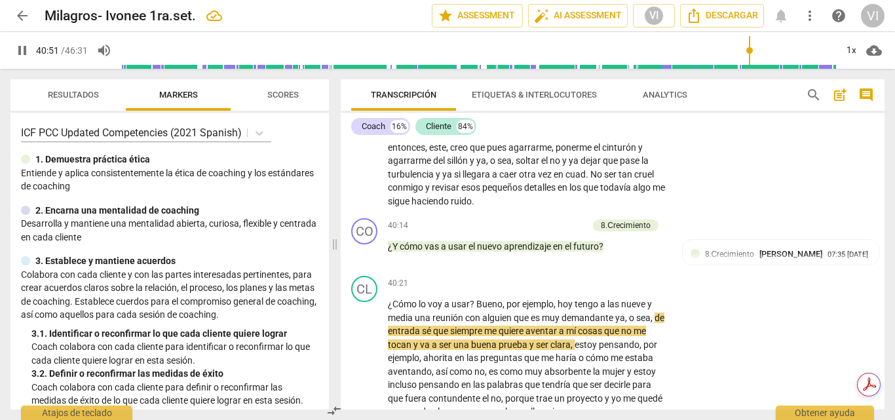
click at [62, 47] on span "/ 46:31" at bounding box center [74, 50] width 27 height 10
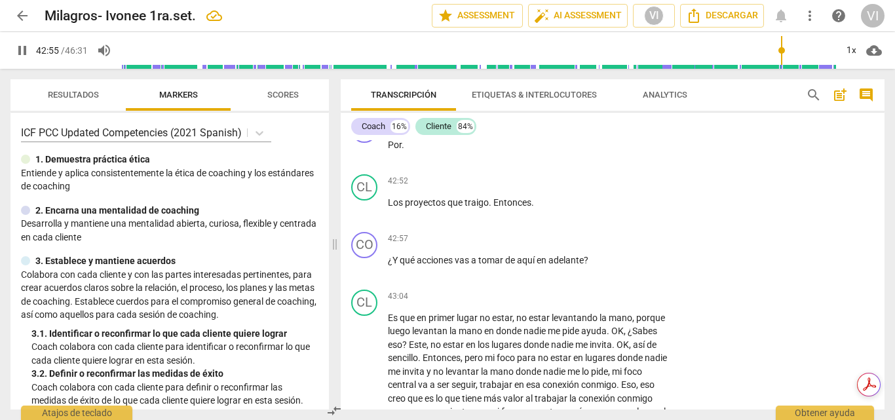
scroll to position [6077, 0]
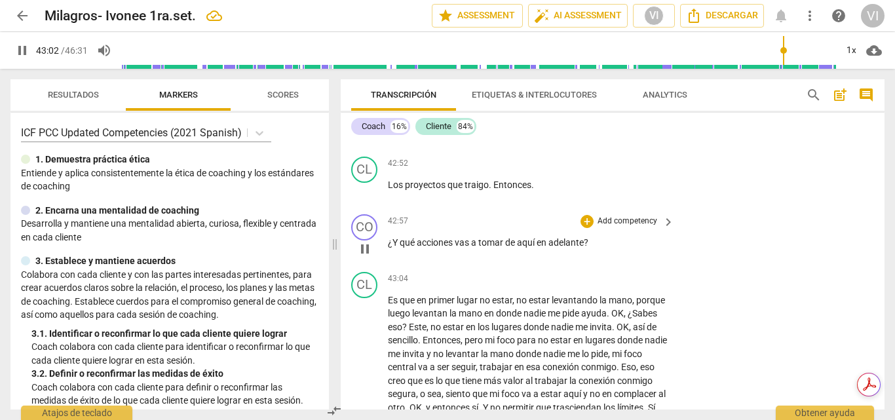
click at [655, 227] on p "Add competency" at bounding box center [627, 222] width 62 height 12
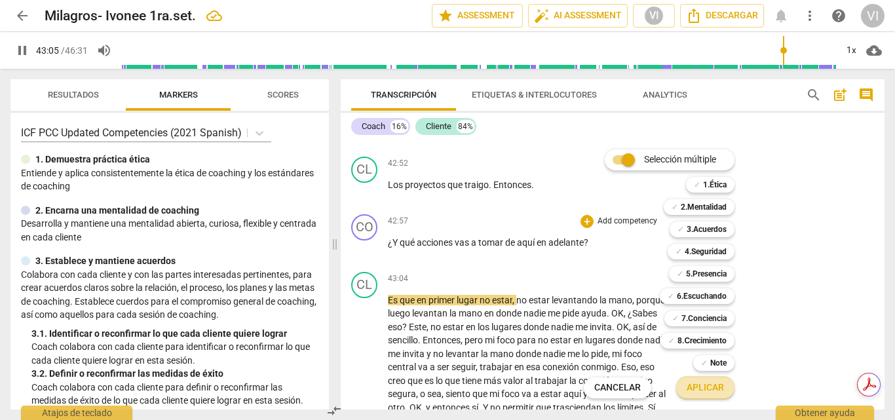
click at [712, 389] on span "Aplicar" at bounding box center [705, 387] width 37 height 13
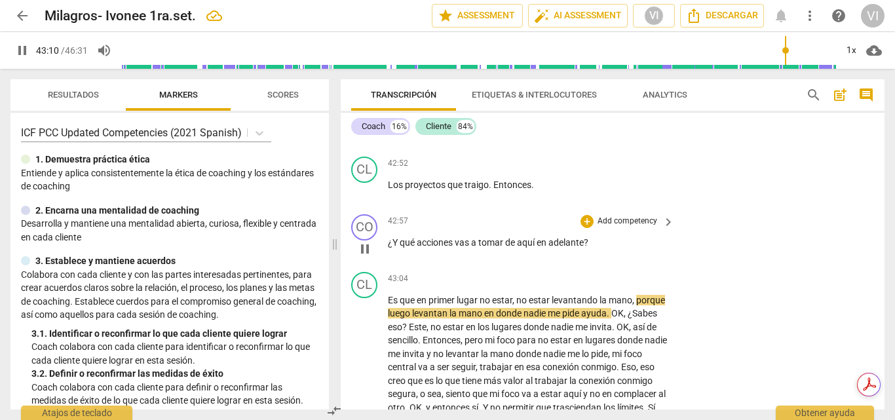
click at [636, 227] on p "Add competency" at bounding box center [627, 222] width 62 height 12
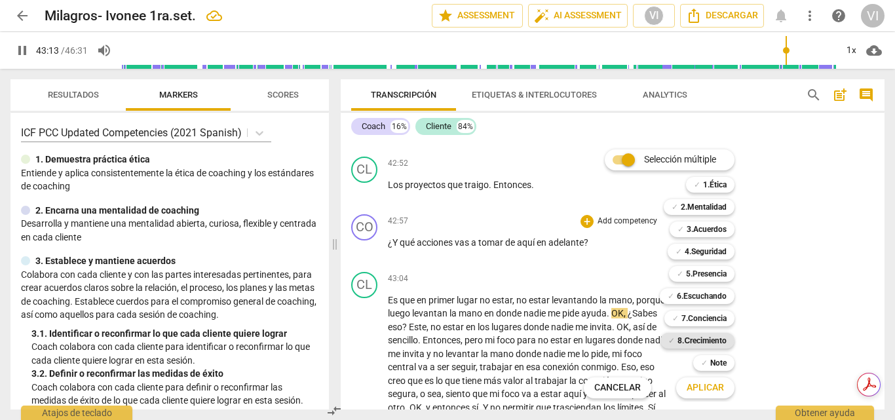
click at [682, 342] on b "8.Сrecimiento" at bounding box center [702, 341] width 49 height 16
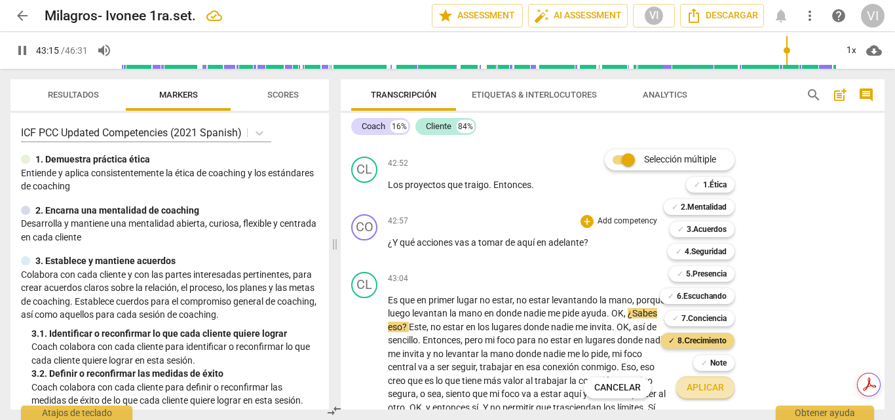
click at [702, 390] on span "Aplicar" at bounding box center [705, 387] width 37 height 13
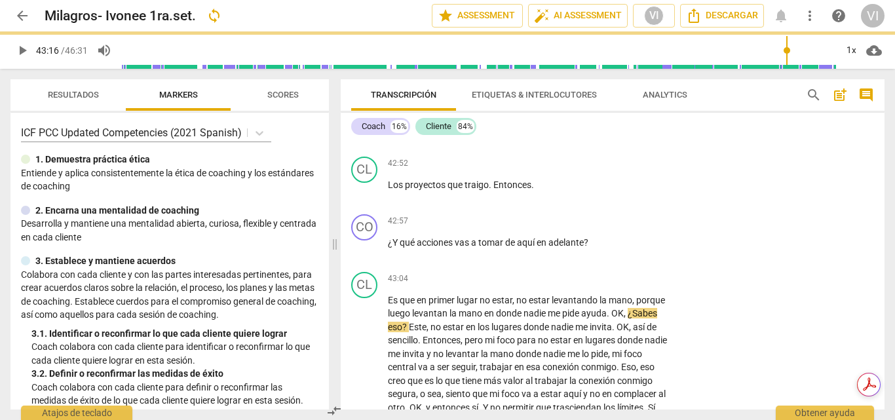
type input "2596"
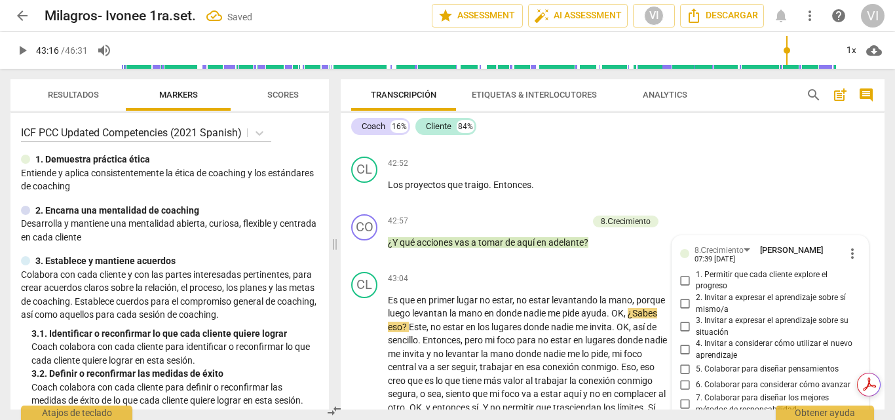
scroll to position [6331, 0]
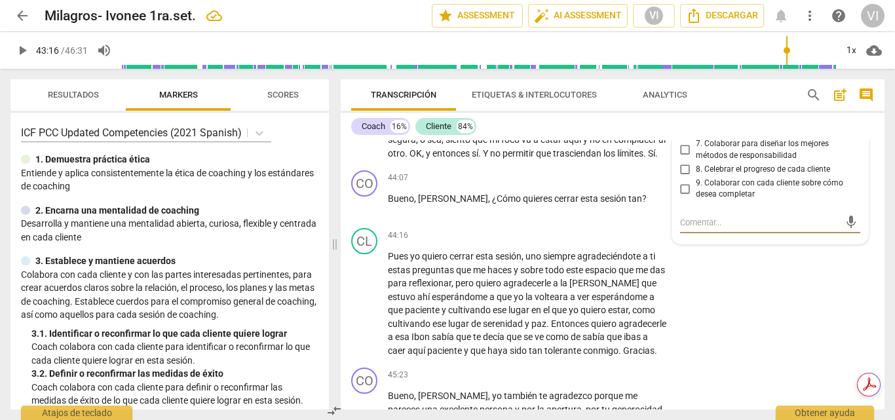
click at [682, 158] on input "7. Colaborar para diseñar los mejores métodos de responsabilidad" at bounding box center [685, 150] width 21 height 16
checkbox input "true"
click at [21, 53] on span "play_arrow" at bounding box center [22, 51] width 16 height 16
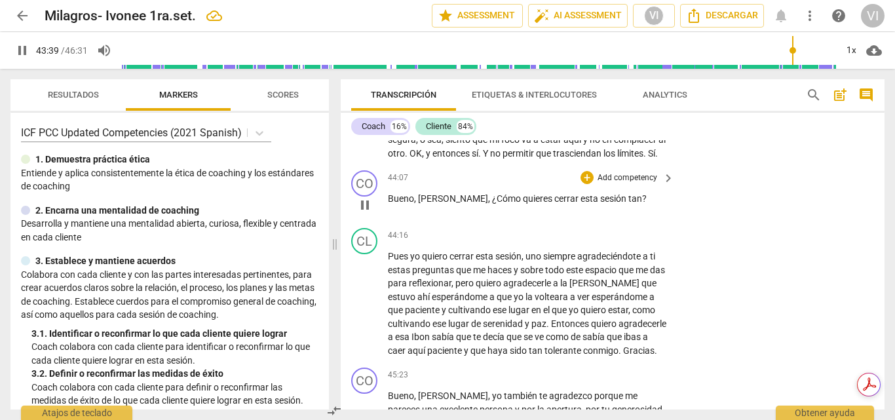
click at [619, 184] on p "Add competency" at bounding box center [627, 178] width 62 height 12
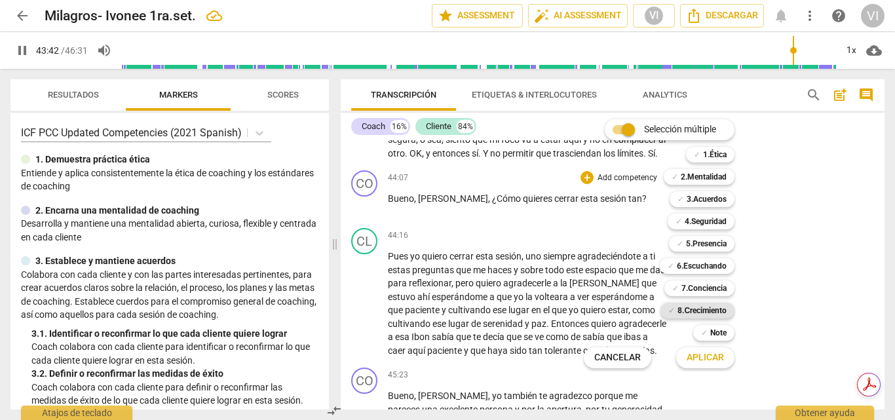
click at [718, 307] on b "8.Сrecimiento" at bounding box center [702, 311] width 49 height 16
click at [699, 360] on span "Aplicar" at bounding box center [705, 357] width 37 height 13
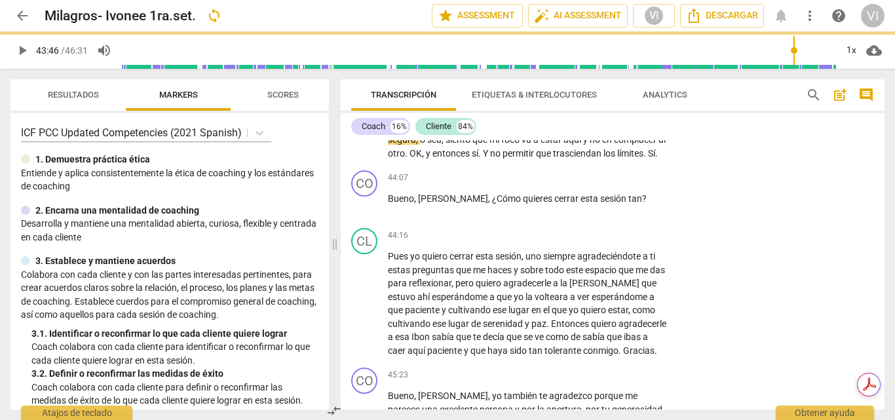
type input "2626"
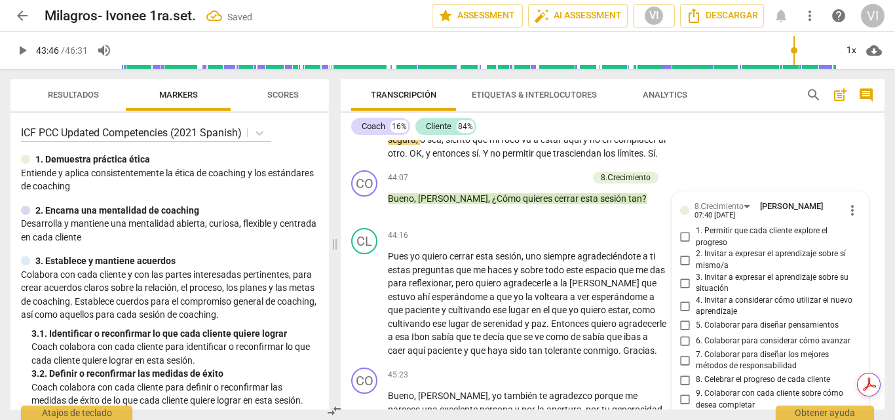
scroll to position [6555, 0]
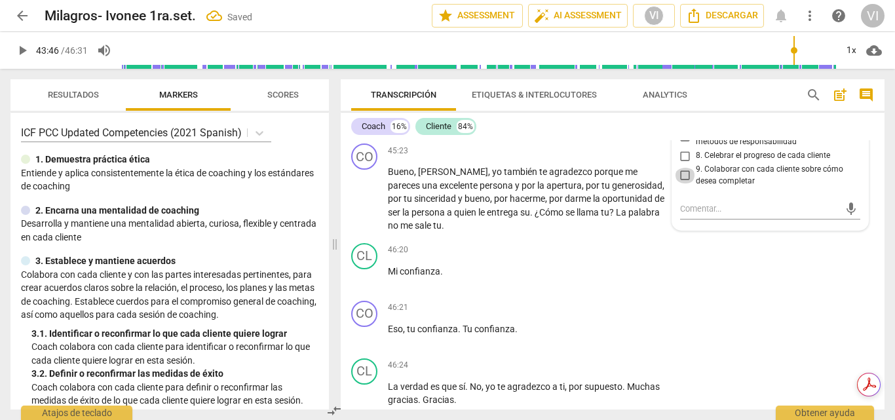
click at [685, 184] on input "9. Colaborar con cada cliente sobre cómo desea completar" at bounding box center [685, 176] width 21 height 16
checkbox input "true"
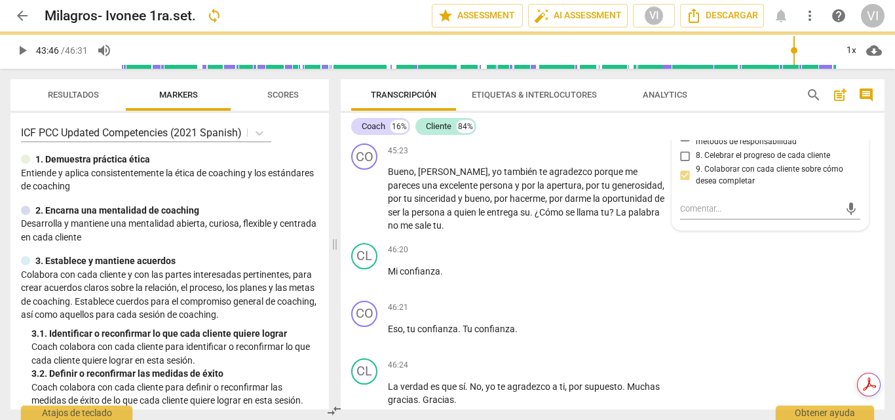
click at [20, 54] on span "play_arrow" at bounding box center [22, 51] width 16 height 16
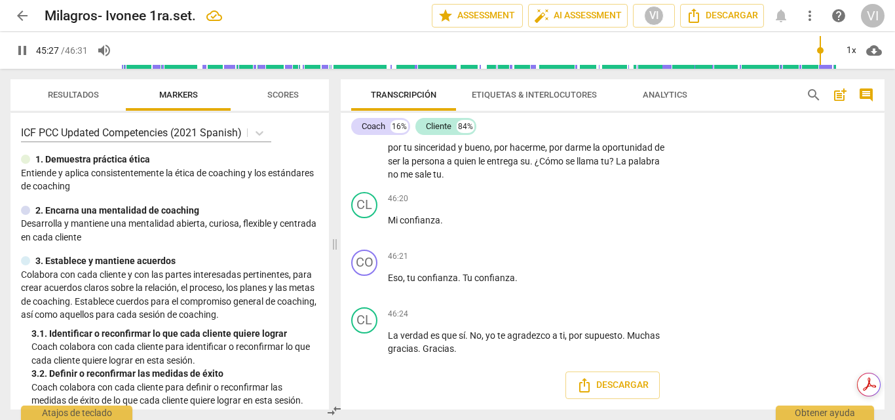
scroll to position [6685, 0]
type input "2745"
